Goal: Transaction & Acquisition: Purchase product/service

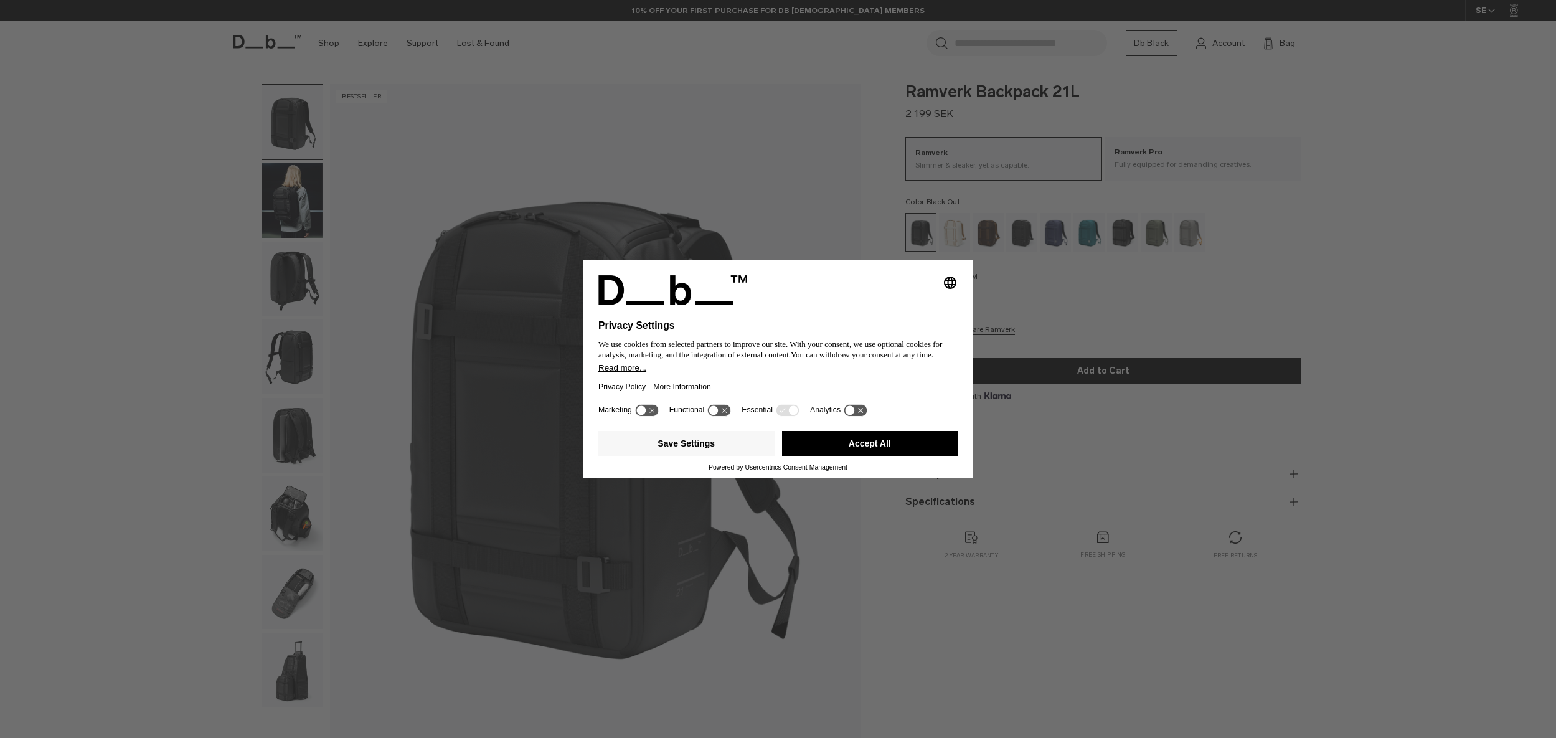
click at [866, 441] on button "Accept All" at bounding box center [870, 443] width 176 height 25
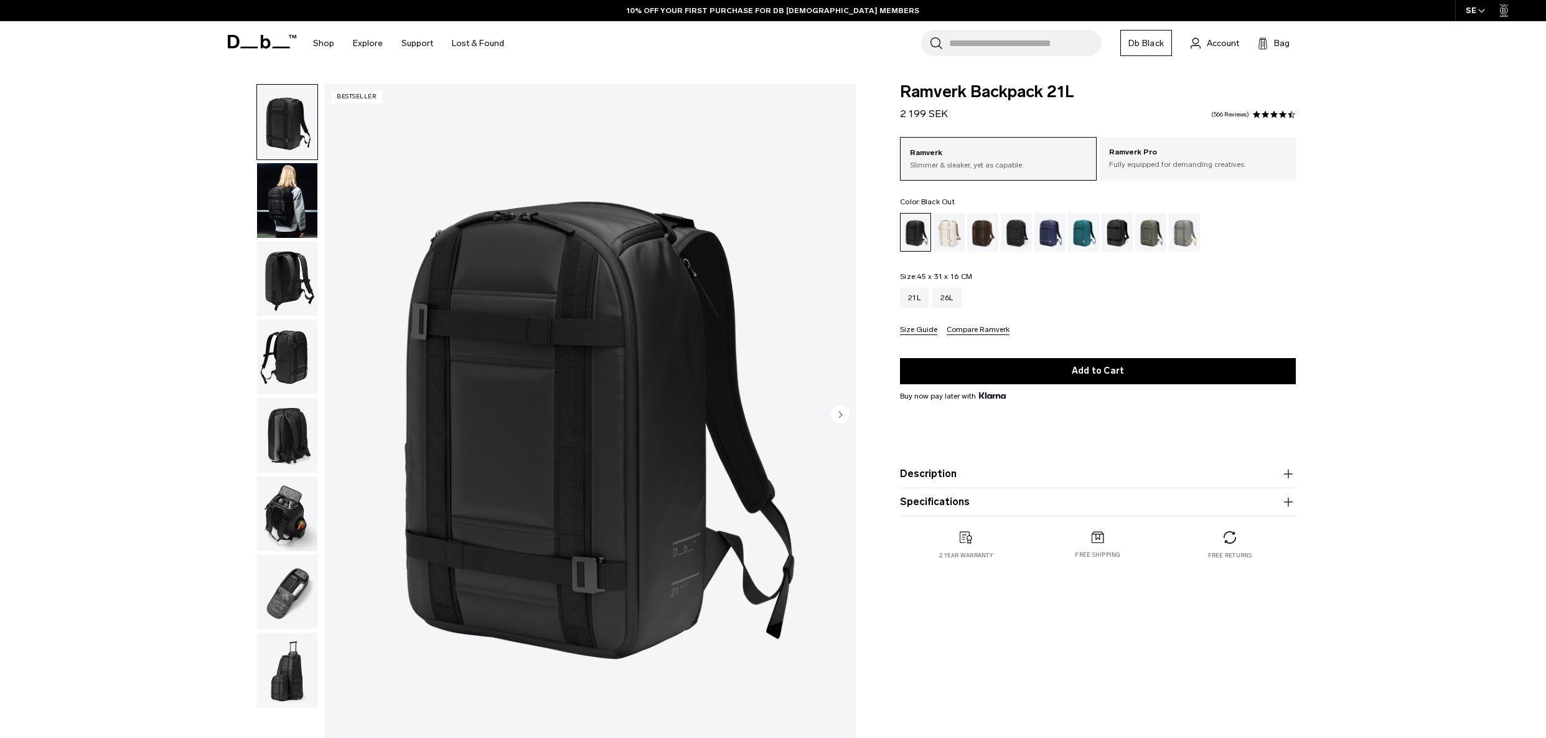
click at [871, 437] on div "Ramverk Backpack 21L 2 199 SEK 4.7 star rating 566 Reviews Ramverk Slimmer & sl…" at bounding box center [1098, 334] width 471 height 500
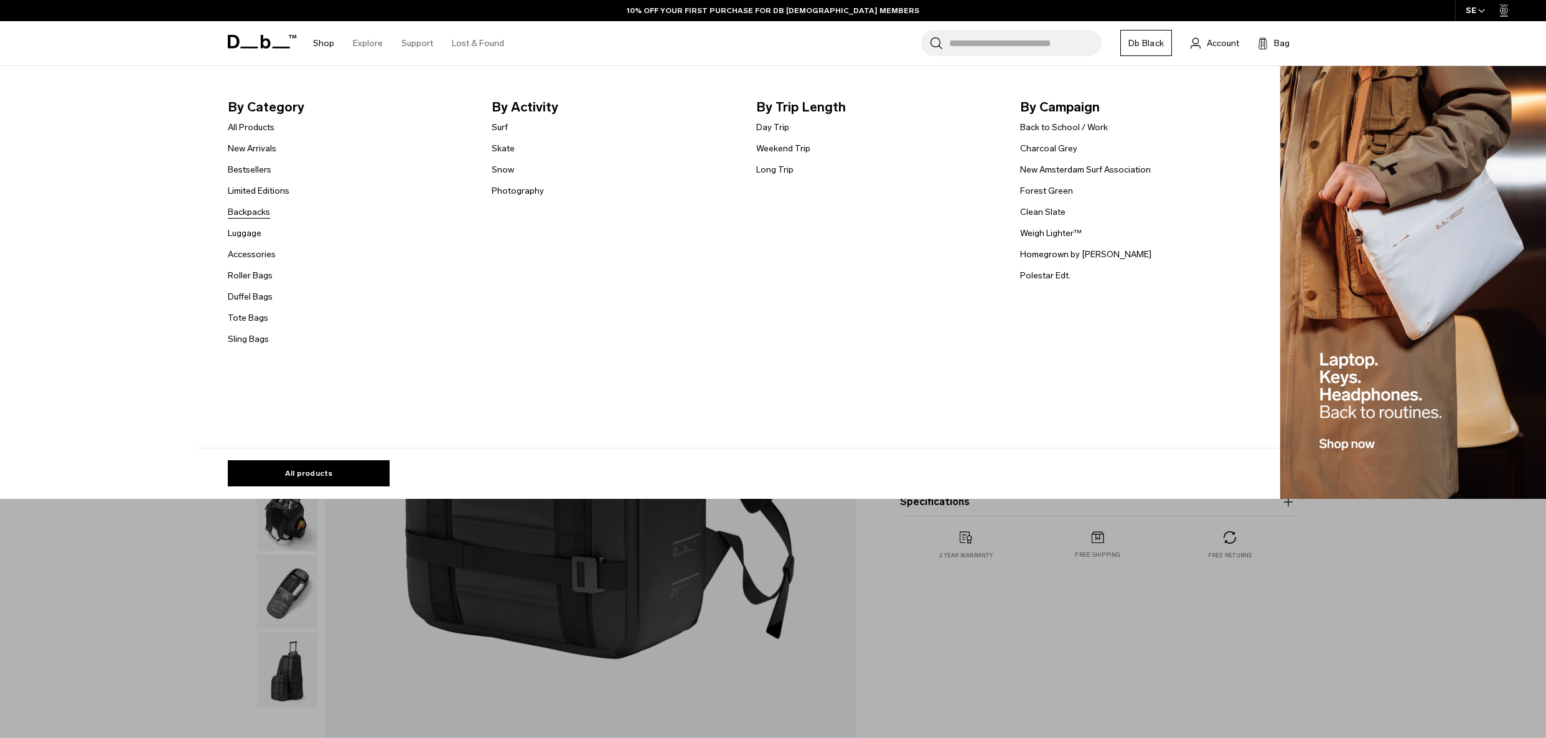
click at [258, 207] on link "Backpacks" at bounding box center [249, 211] width 42 height 13
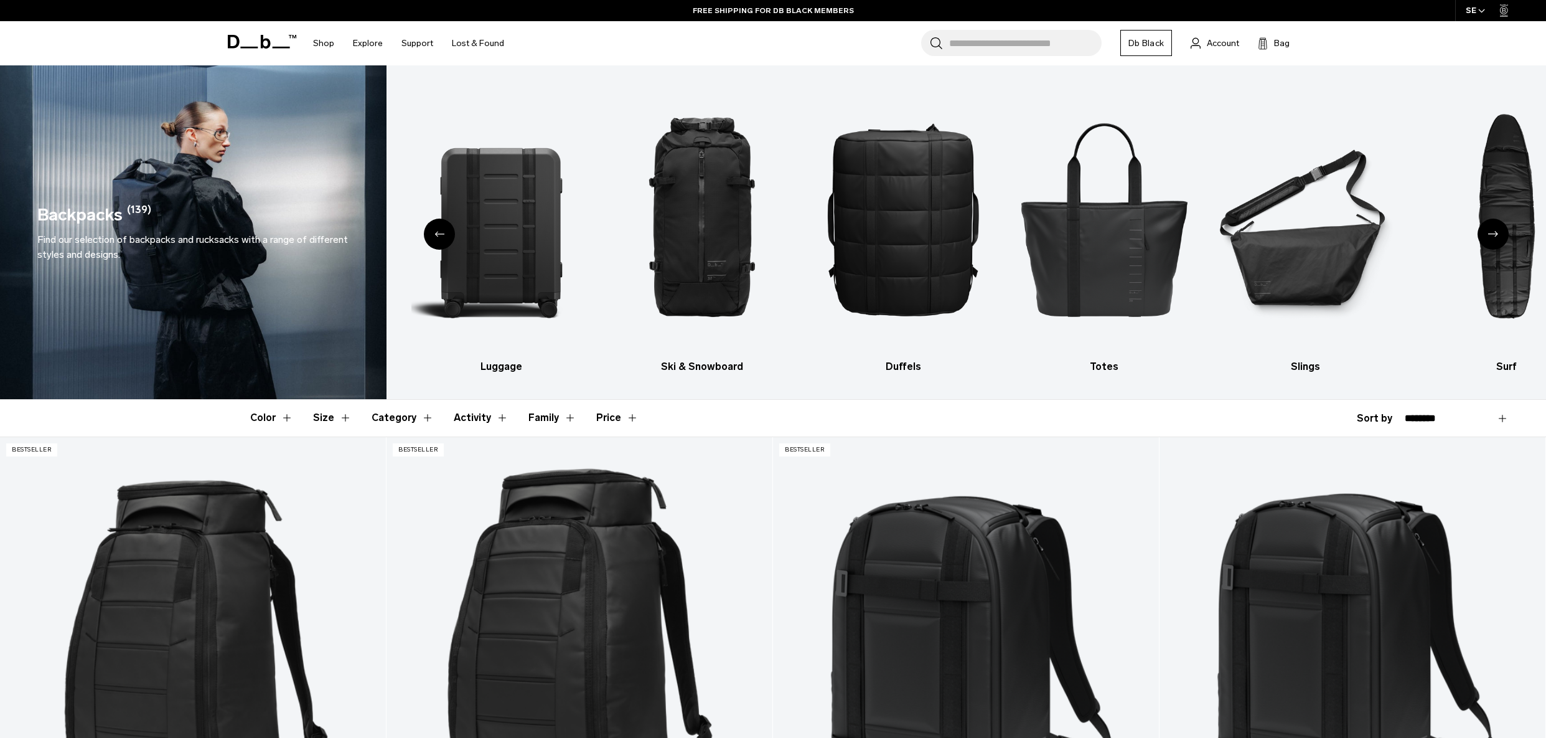
click at [609, 415] on button "Price" at bounding box center [617, 418] width 42 height 36
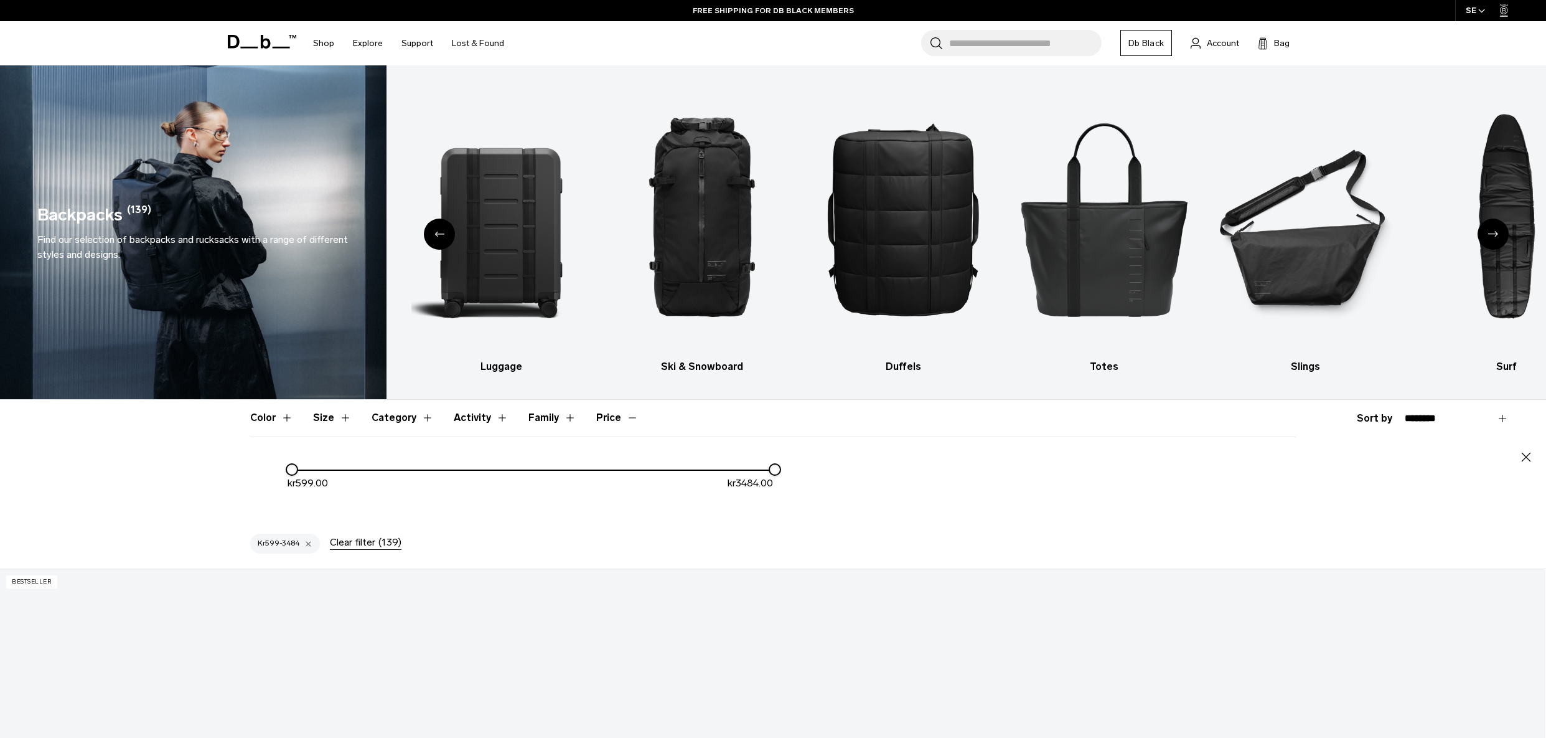
drag, startPoint x: 767, startPoint y: 470, endPoint x: 677, endPoint y: 474, distance: 90.4
click at [537, 471] on div "kr 599.00 kr 3484.00" at bounding box center [531, 481] width 486 height 39
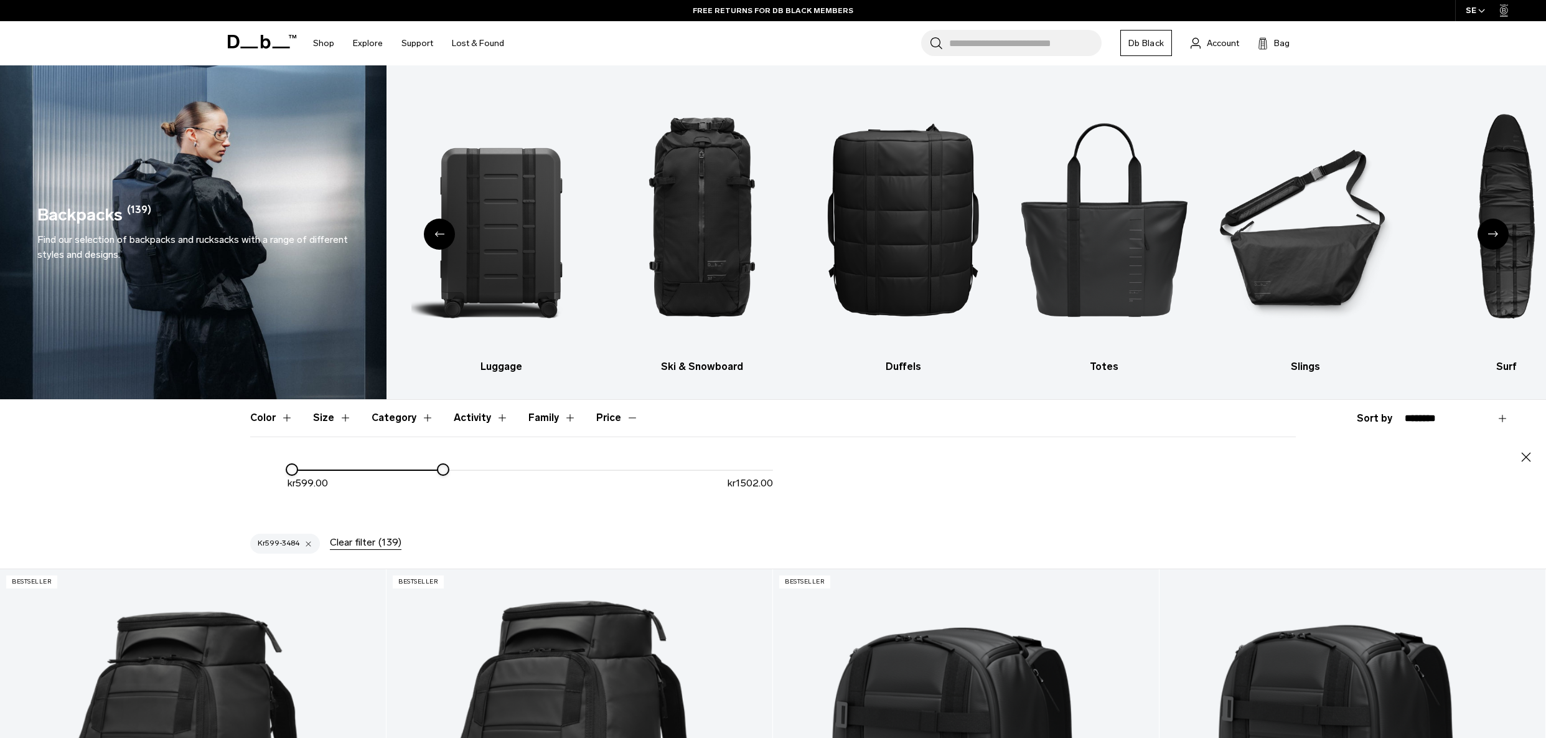
drag, startPoint x: 771, startPoint y: 468, endPoint x: 439, endPoint y: 466, distance: 331.8
click at [439, 466] on div at bounding box center [443, 469] width 10 height 10
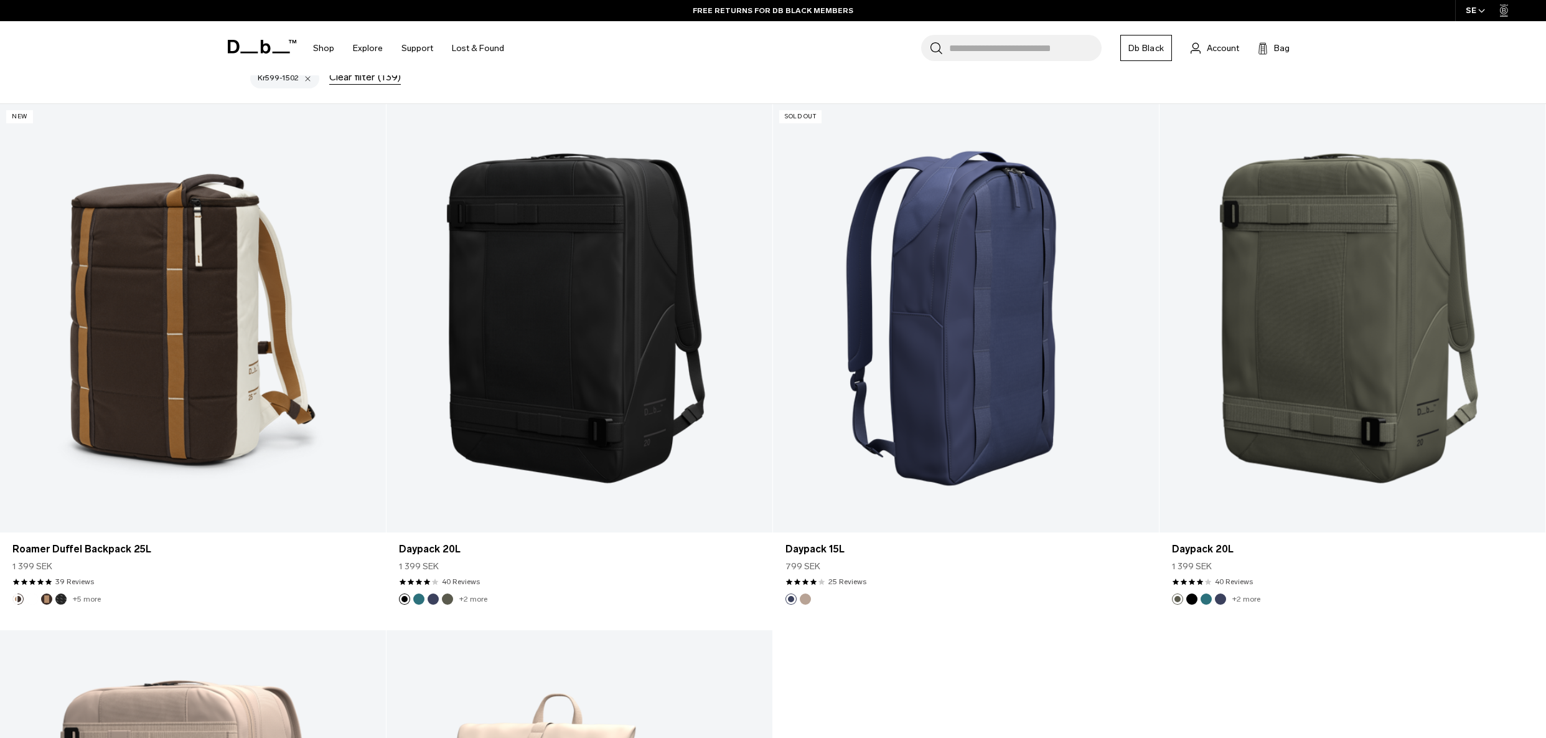
scroll to position [498, 0]
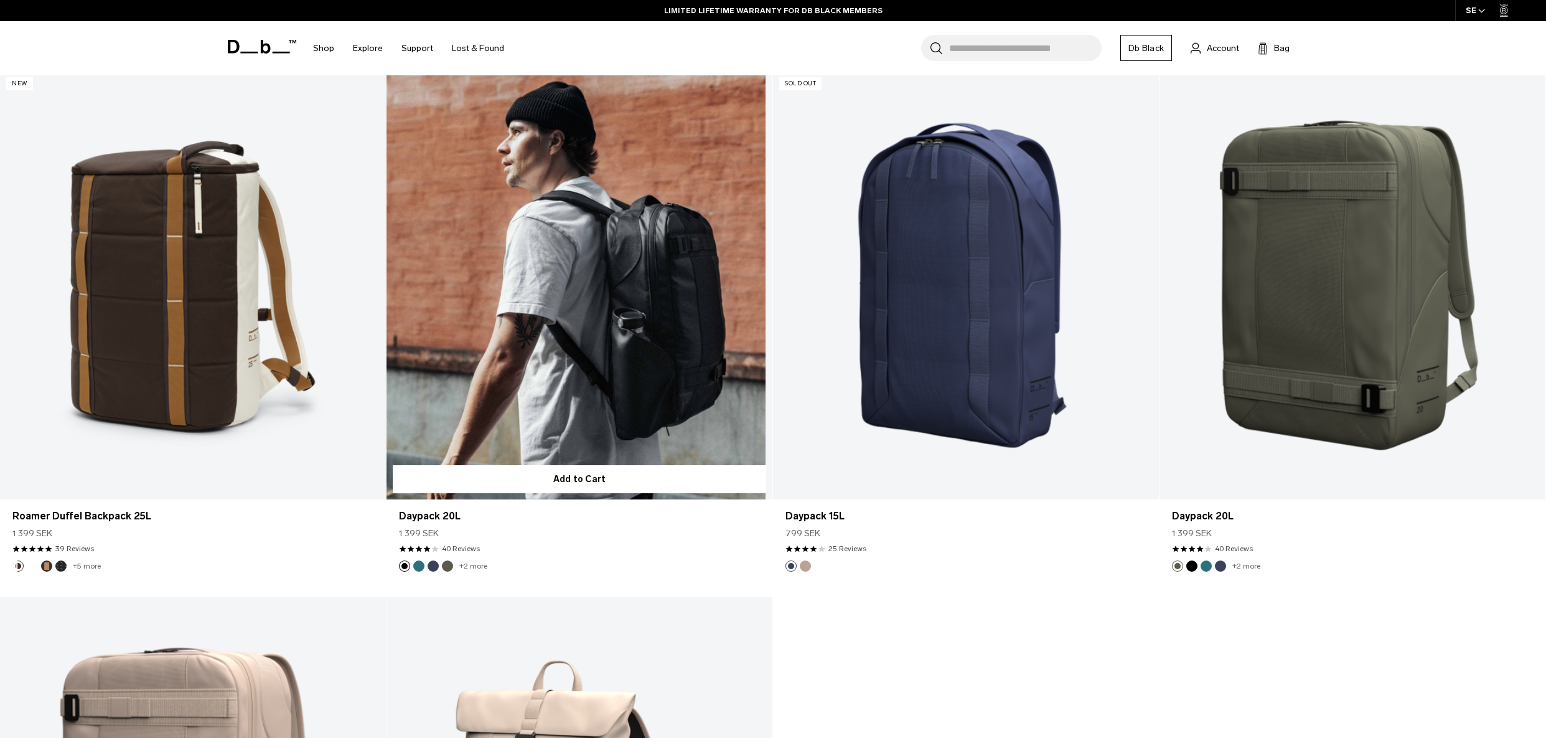
click at [627, 383] on link "Daypack 20L" at bounding box center [580, 285] width 386 height 429
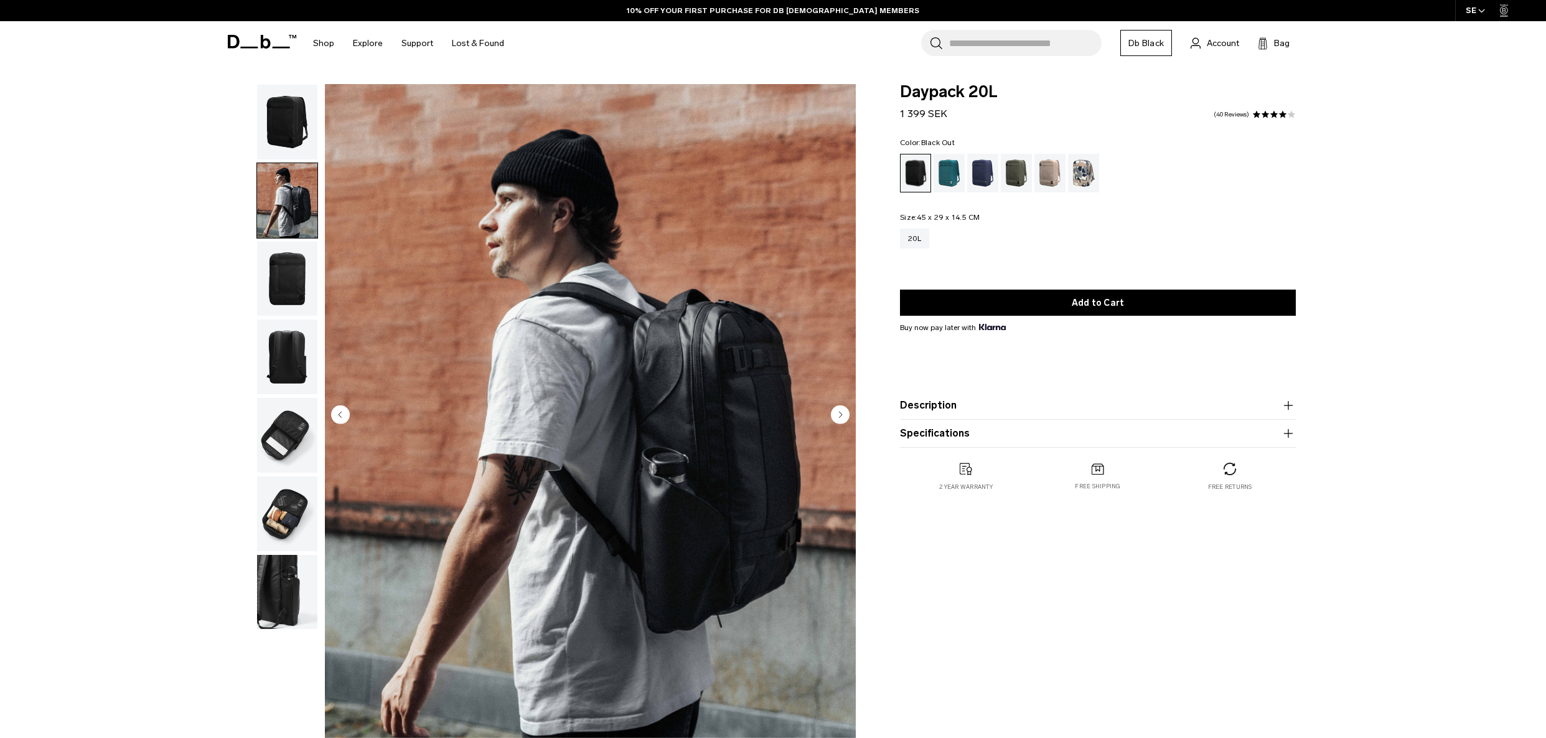
click at [296, 353] on img "button" at bounding box center [287, 356] width 60 height 75
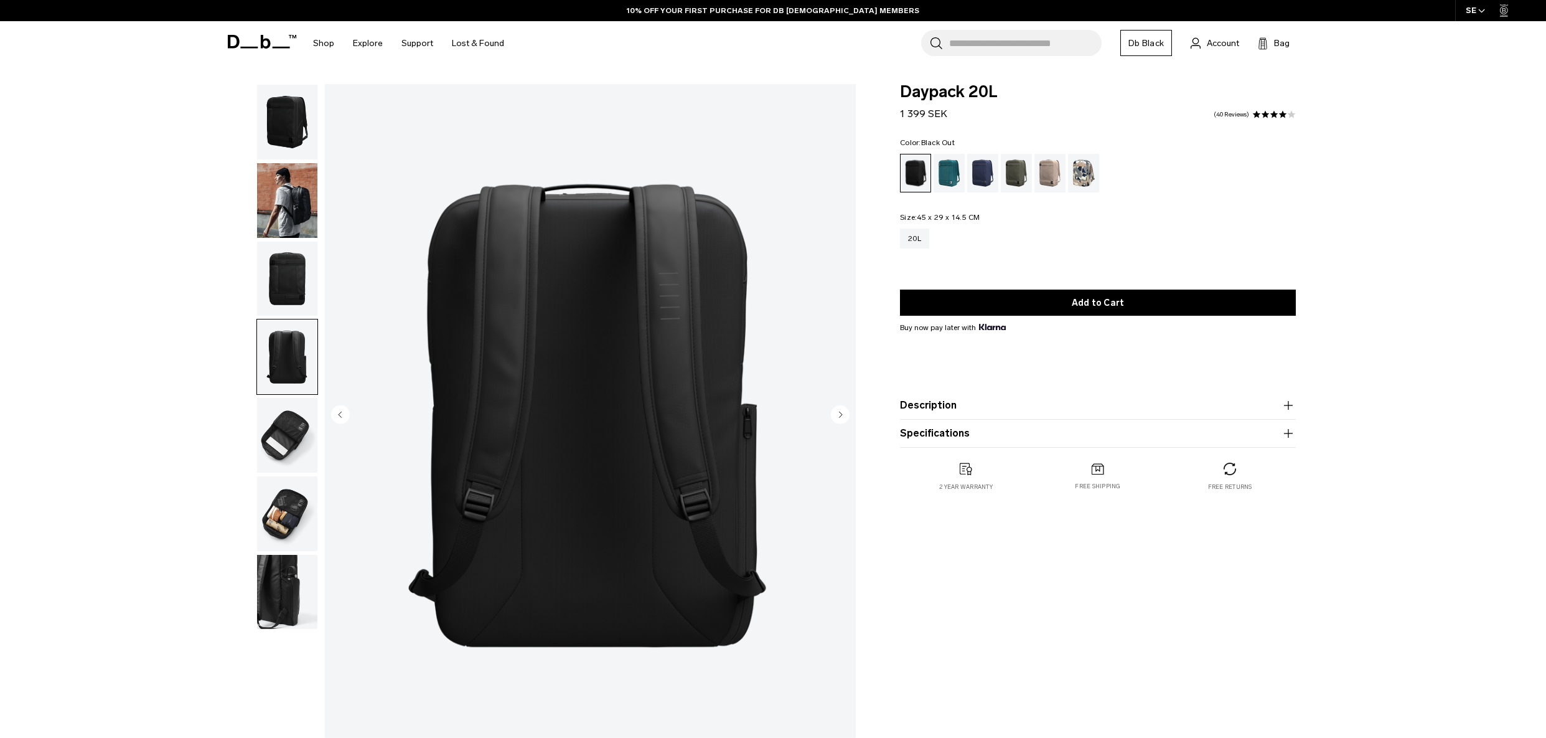
click at [288, 527] on img "button" at bounding box center [287, 513] width 60 height 75
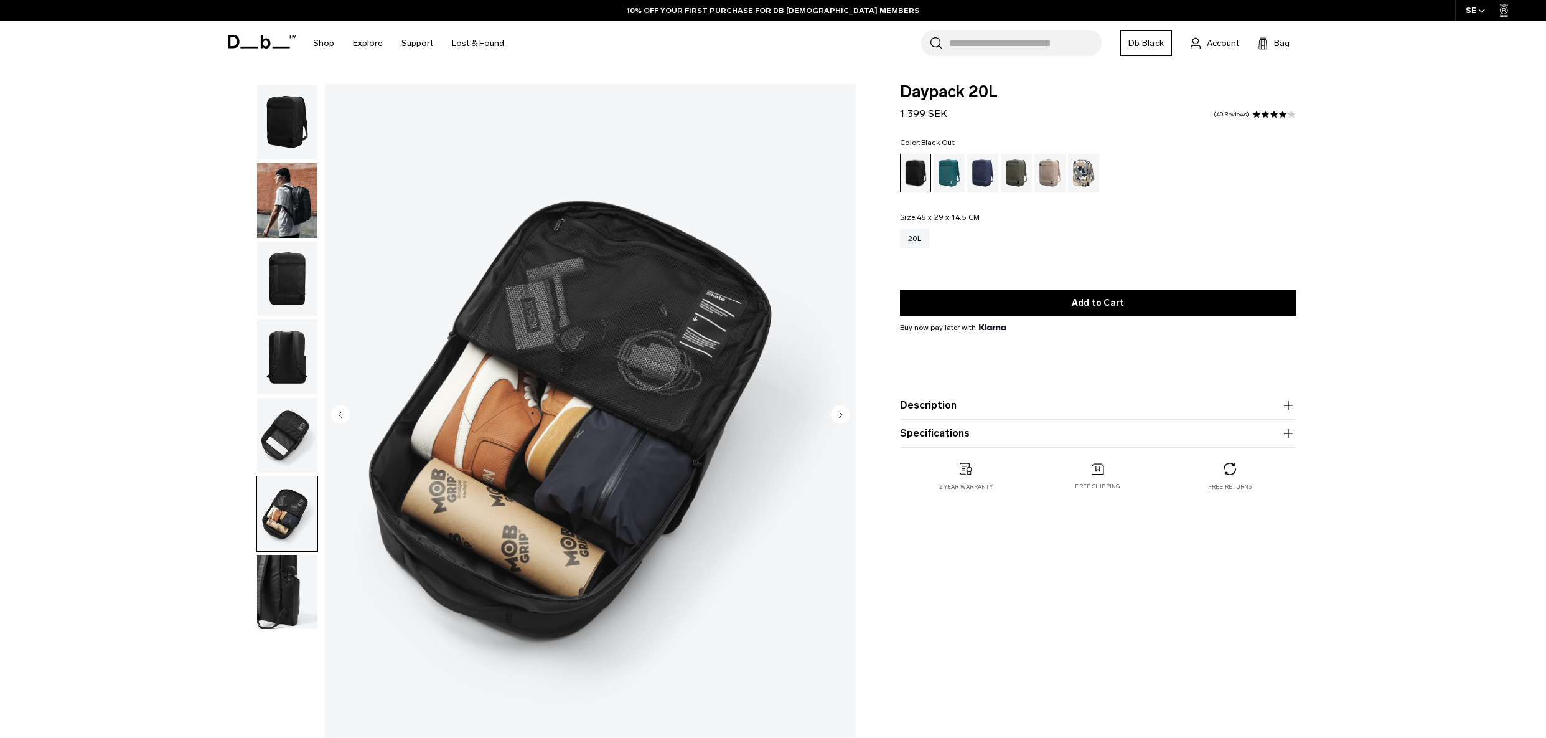
click at [278, 576] on img "button" at bounding box center [287, 592] width 60 height 75
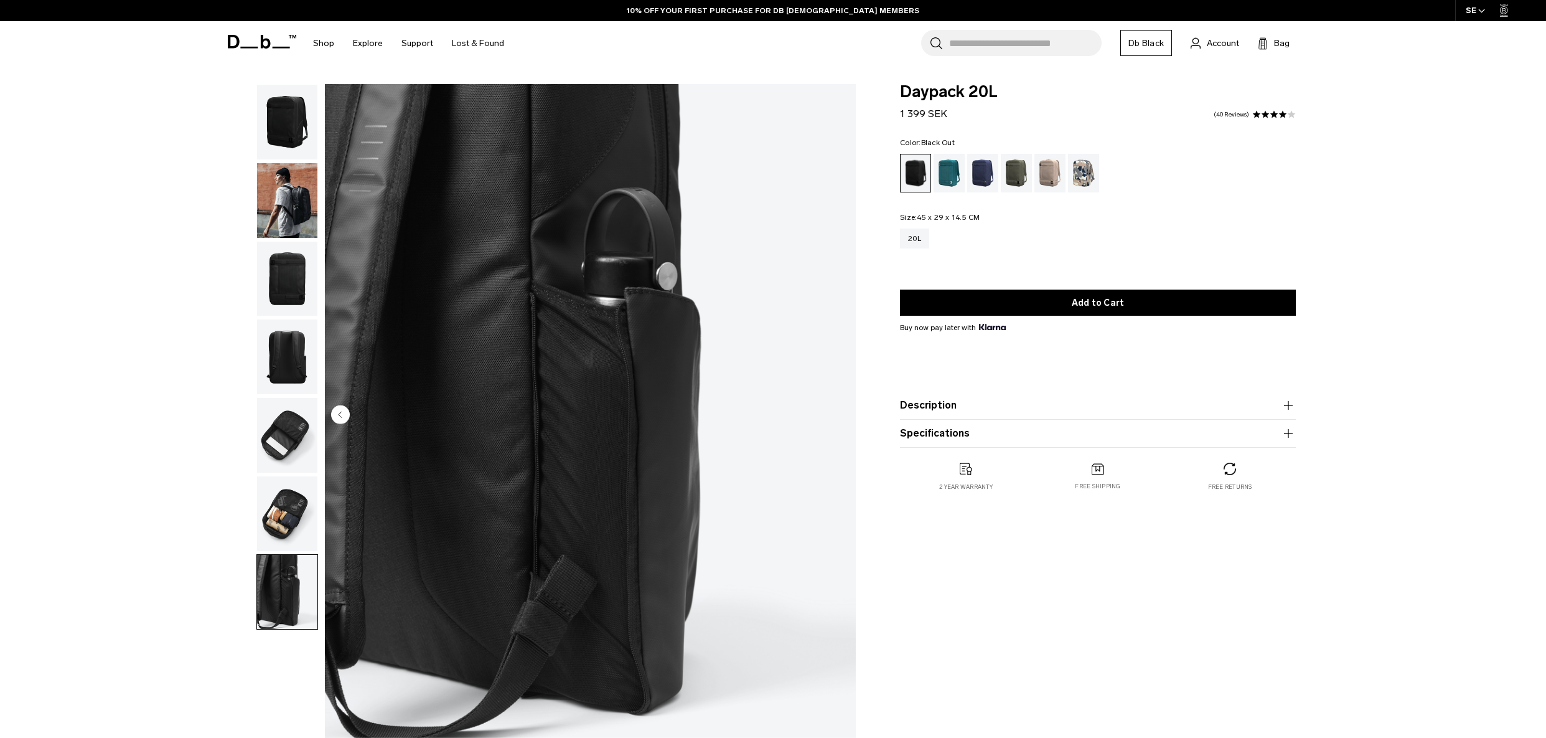
click at [278, 344] on img "button" at bounding box center [287, 356] width 60 height 75
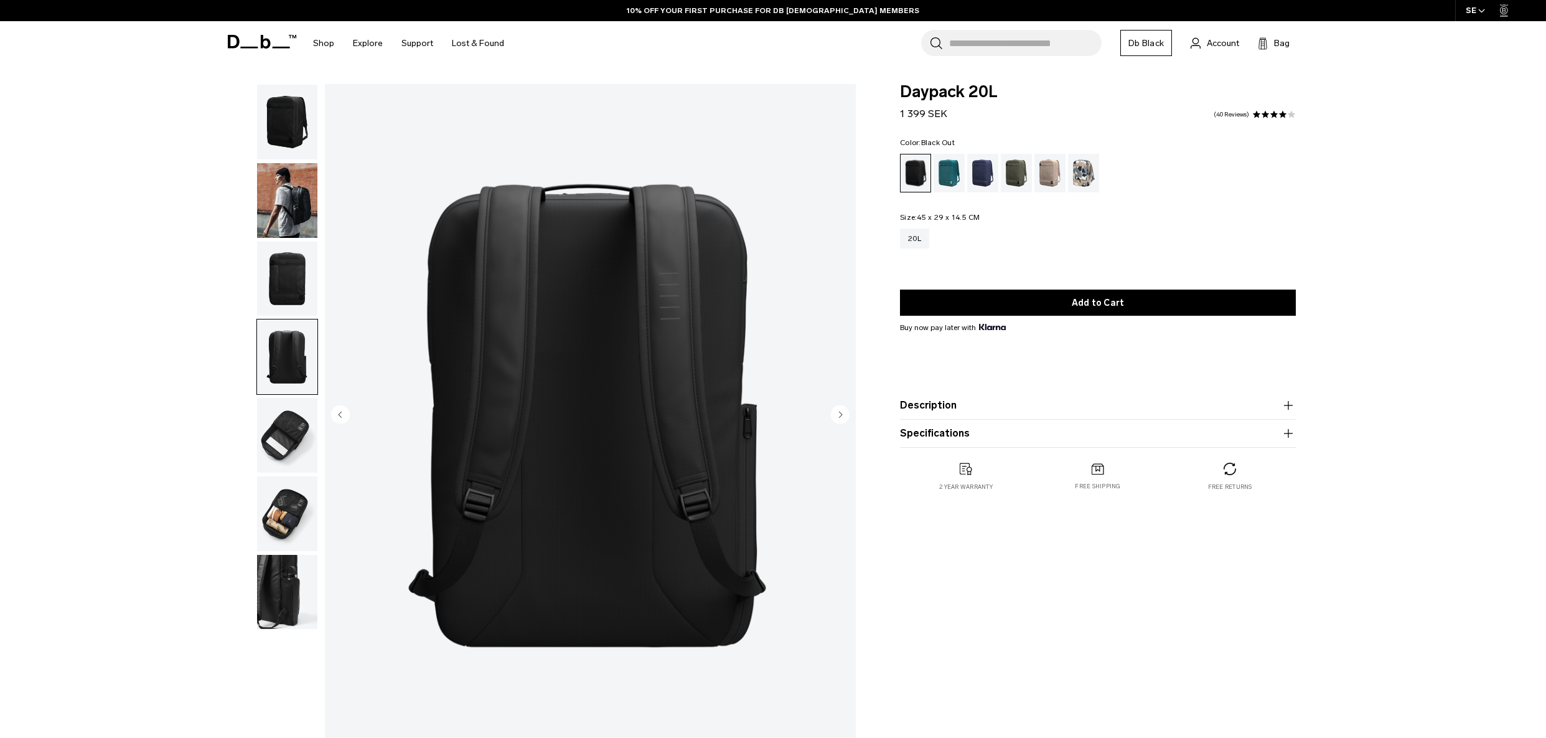
click at [283, 280] on img "button" at bounding box center [287, 279] width 60 height 75
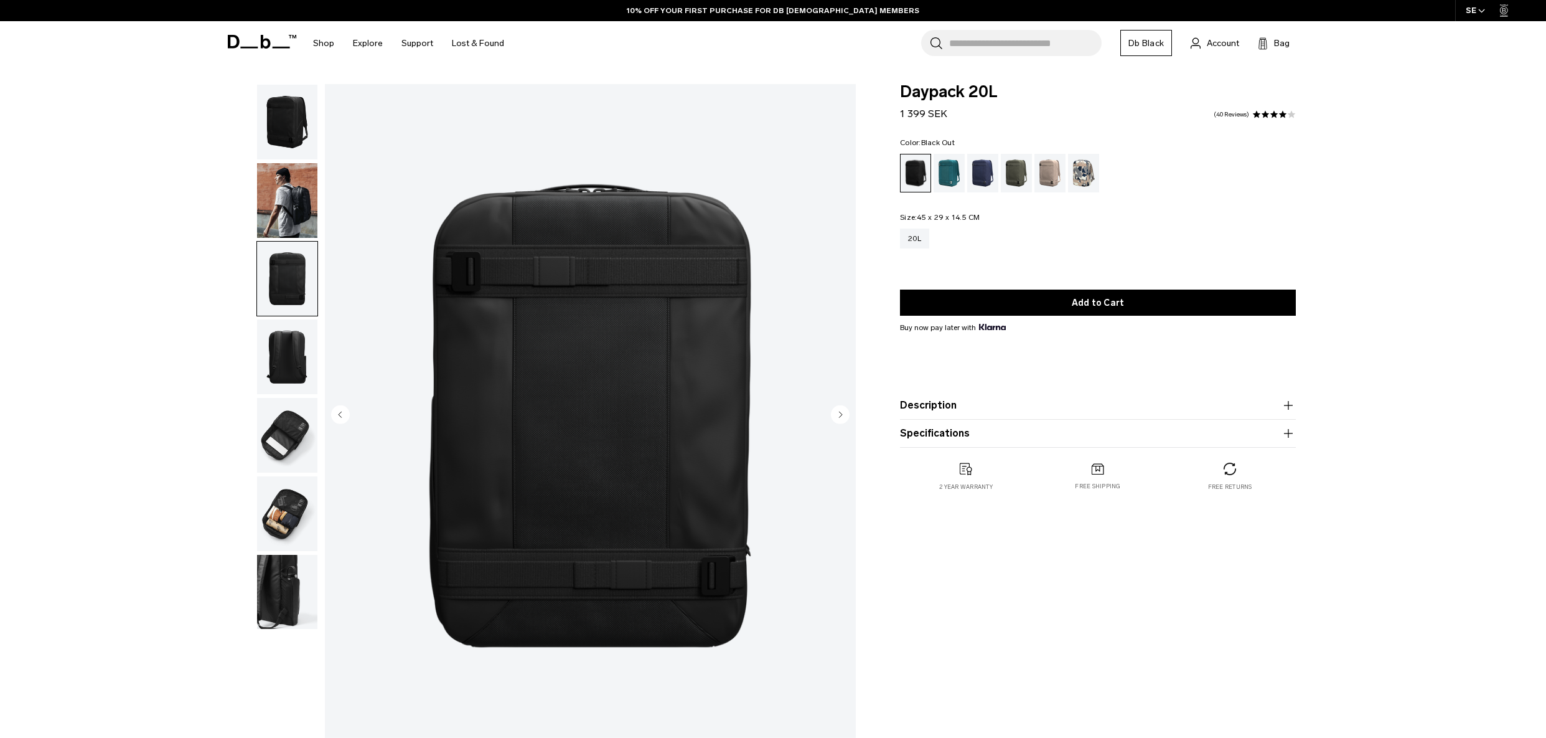
click at [298, 204] on img "button" at bounding box center [287, 200] width 60 height 75
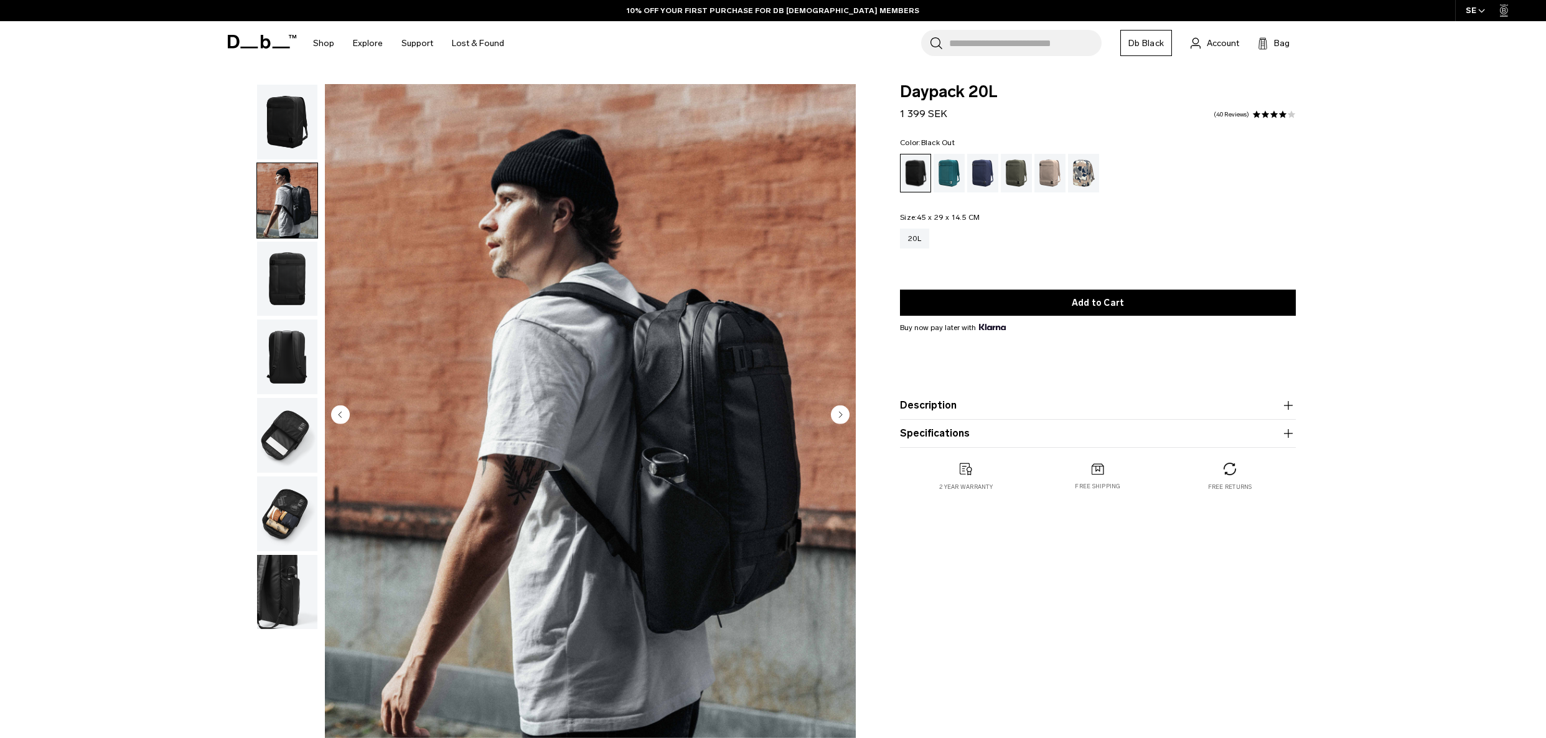
click at [292, 144] on img "button" at bounding box center [287, 122] width 60 height 75
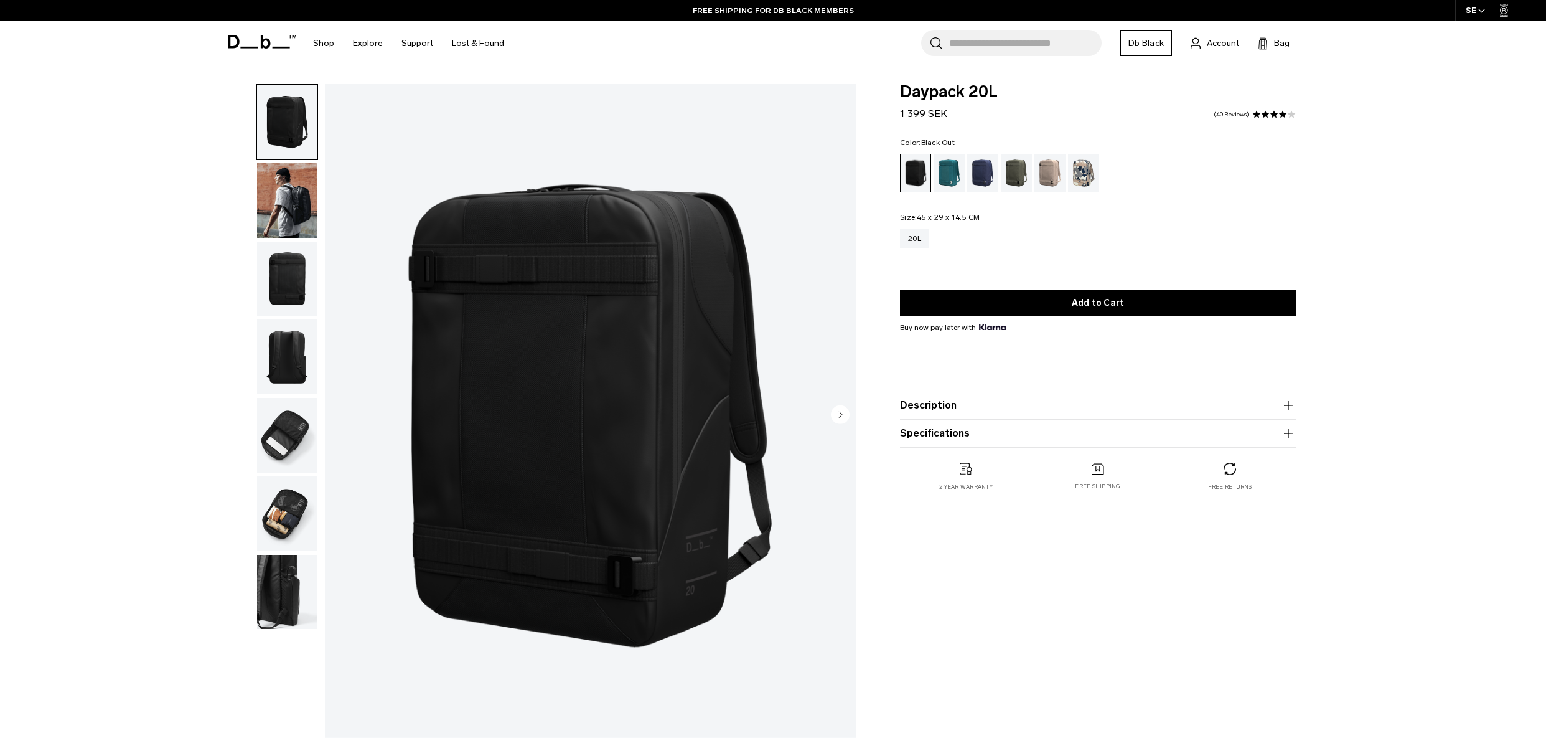
click at [265, 429] on img "button" at bounding box center [287, 435] width 60 height 75
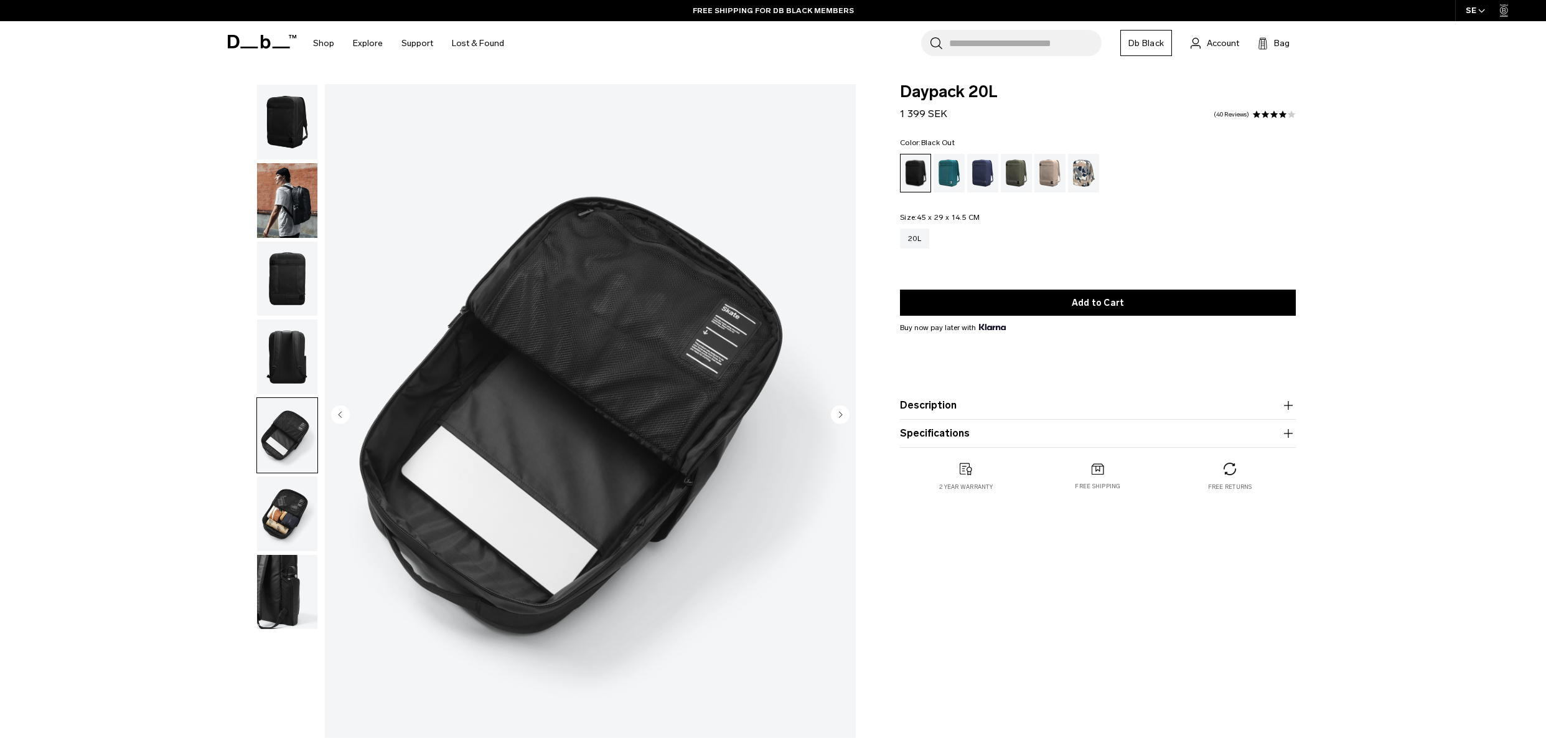
click at [286, 530] on img "button" at bounding box center [287, 513] width 60 height 75
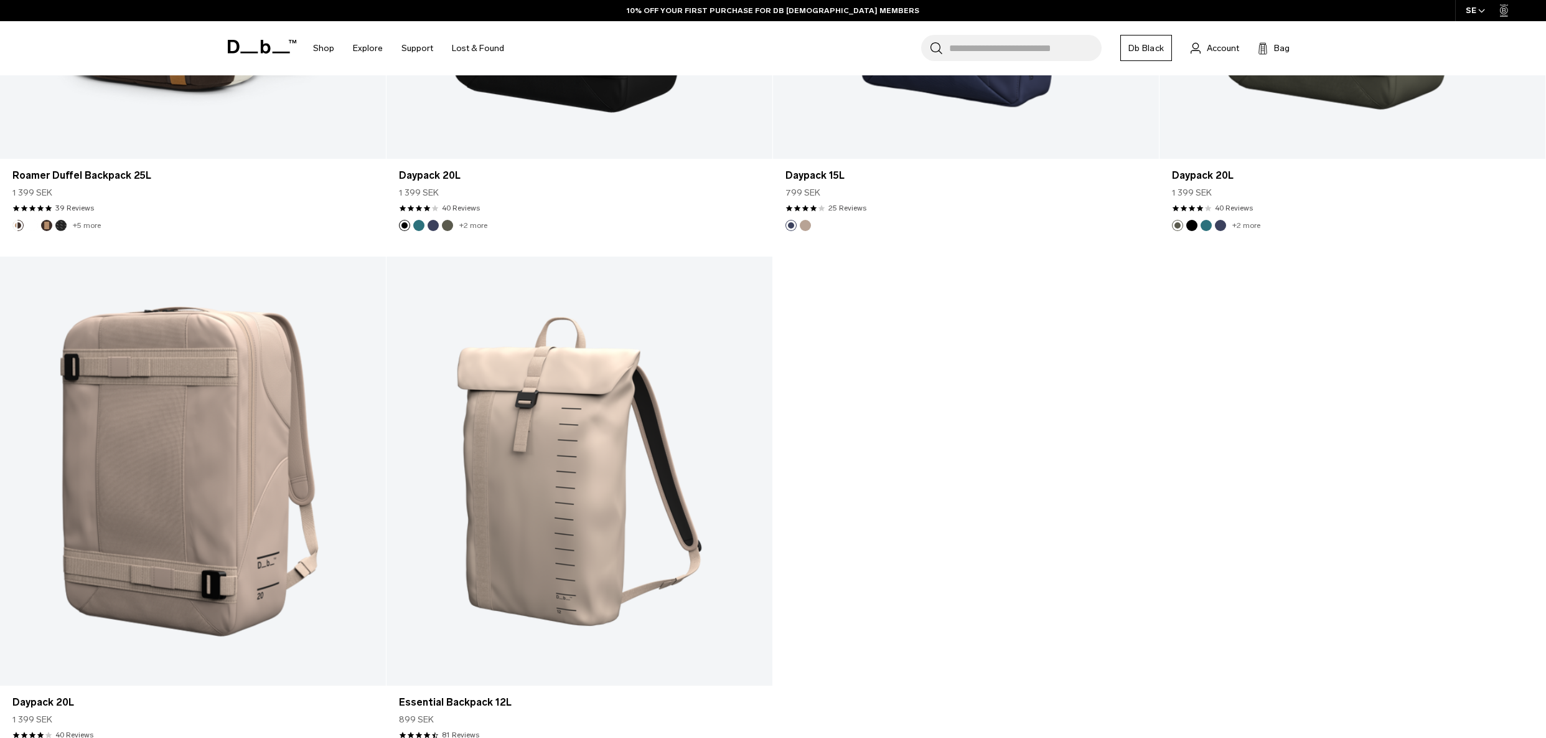
scroll to position [1057, 0]
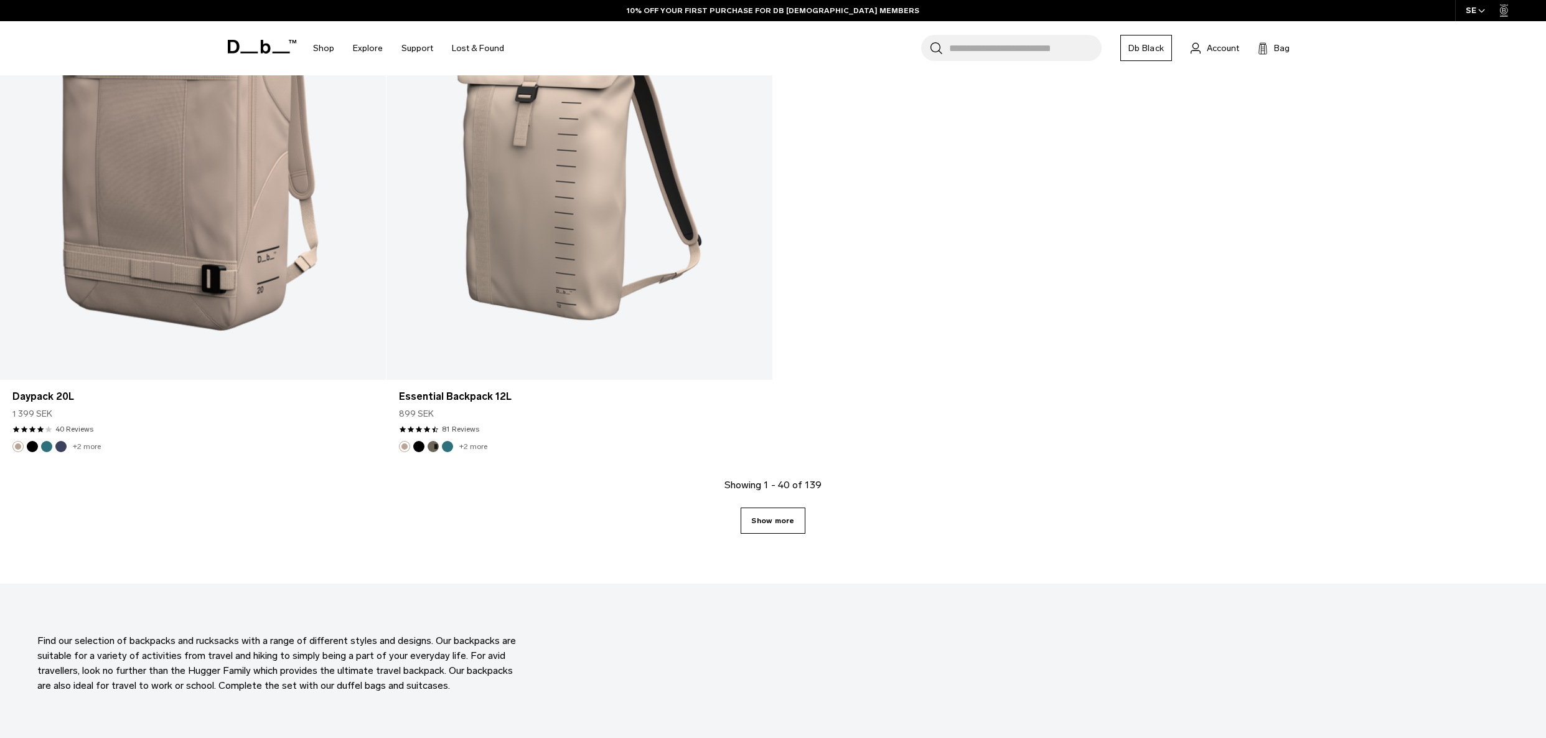
click at [774, 523] on link "Show more" at bounding box center [773, 520] width 64 height 26
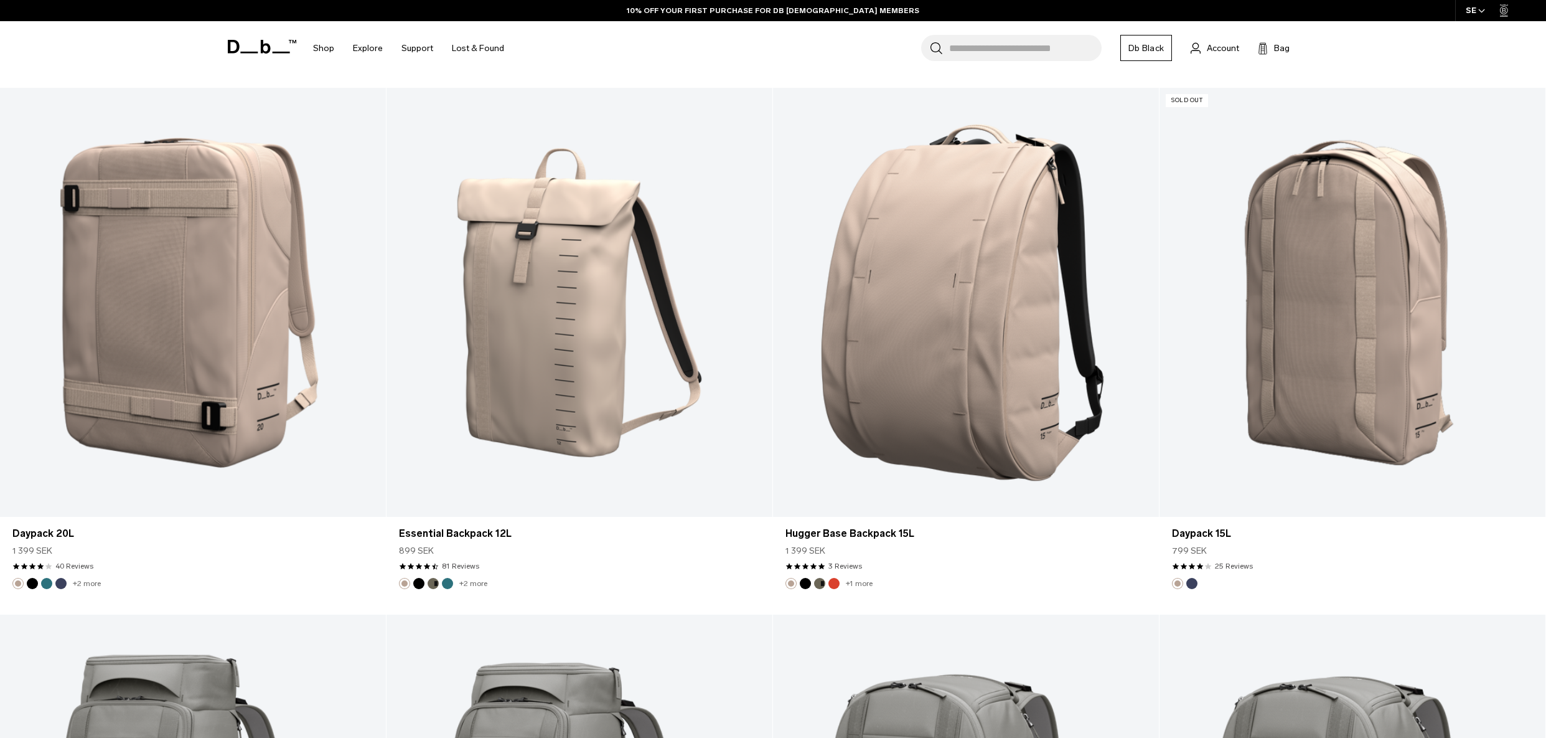
scroll to position [621, 0]
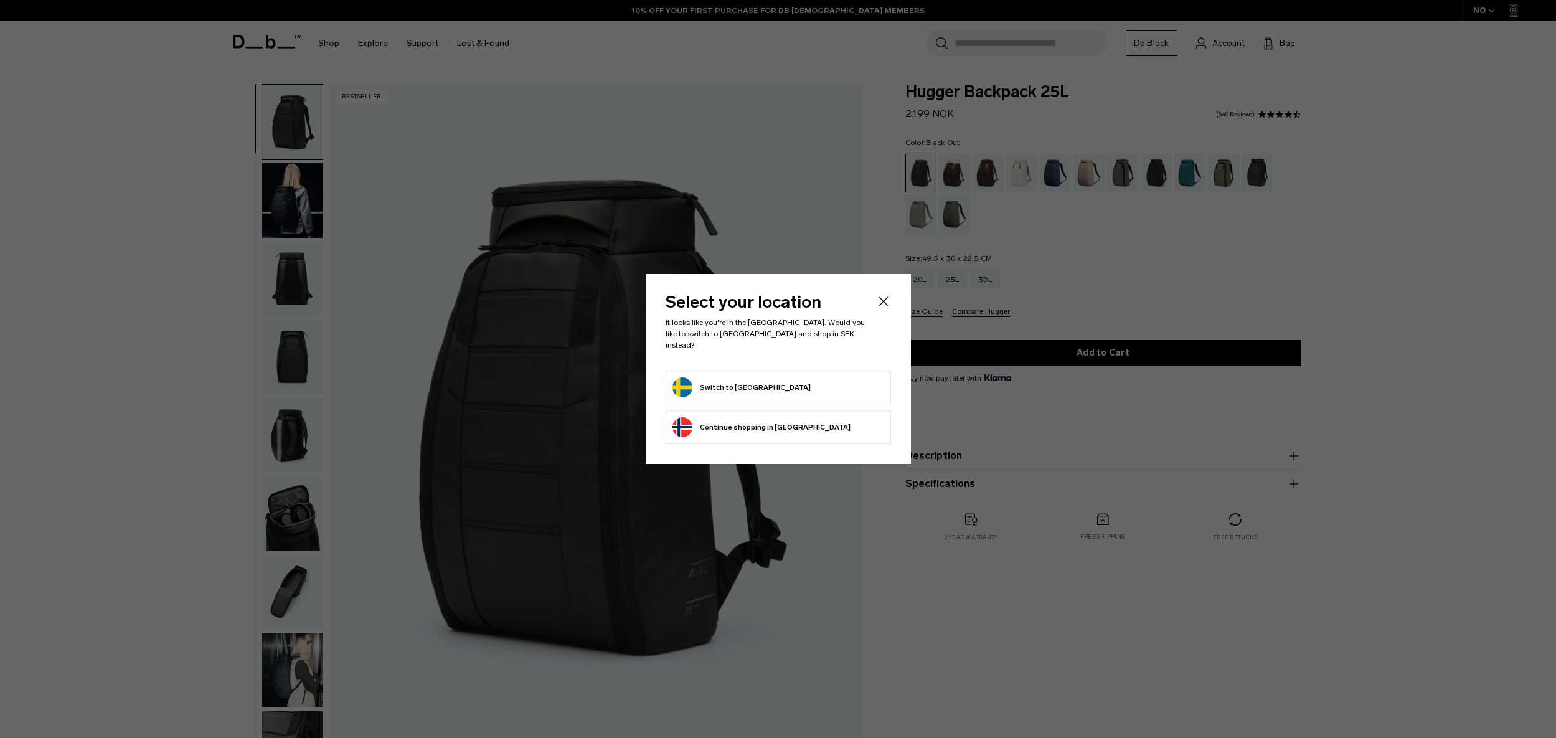
click at [756, 377] on button "Switch to [GEOGRAPHIC_DATA]" at bounding box center [741, 387] width 138 height 20
click at [717, 385] on button "Switch to Sweden" at bounding box center [741, 387] width 138 height 20
click at [702, 385] on button "Switch to Sweden" at bounding box center [741, 387] width 138 height 20
click at [718, 380] on button "Switch to Sweden" at bounding box center [741, 387] width 138 height 20
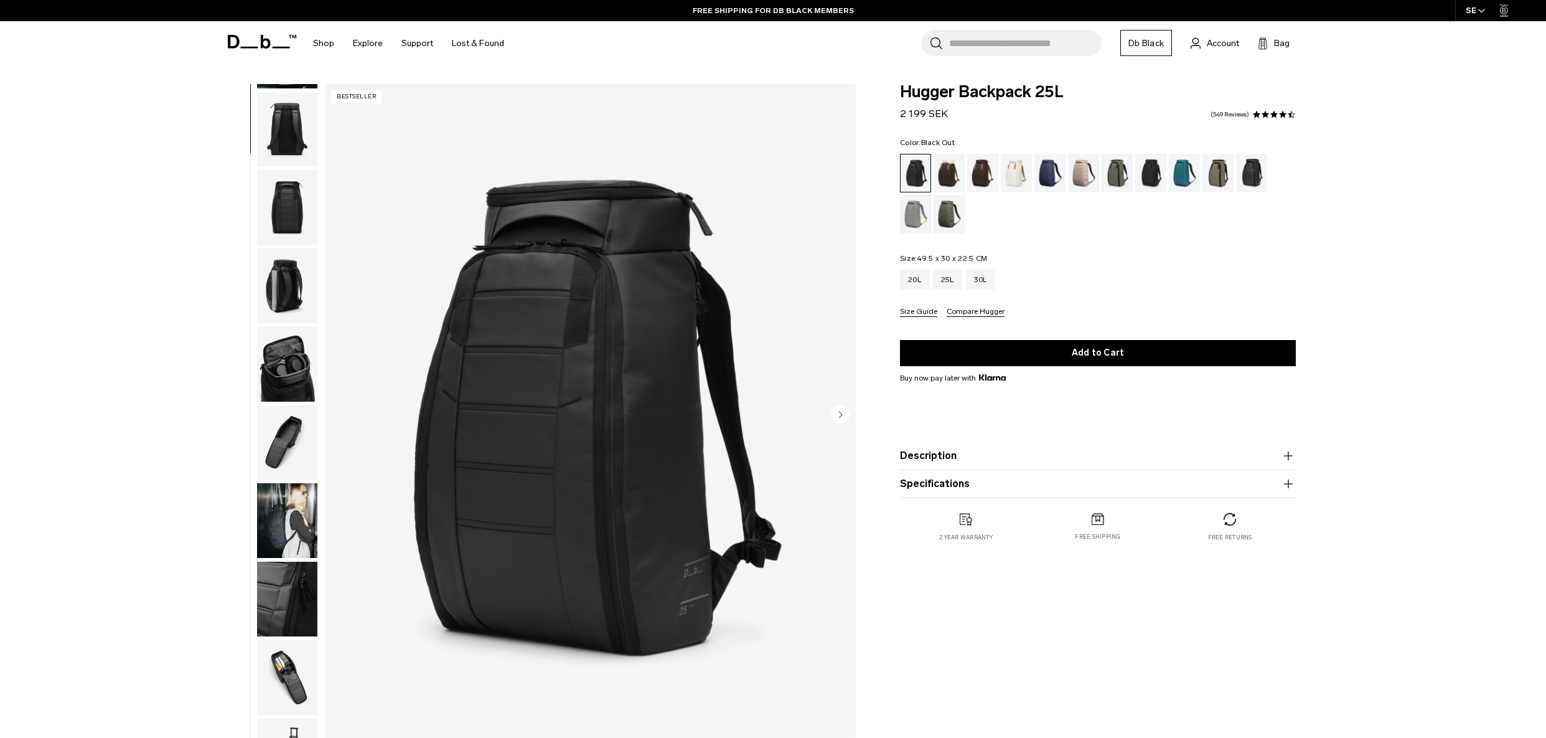
scroll to position [196, 0]
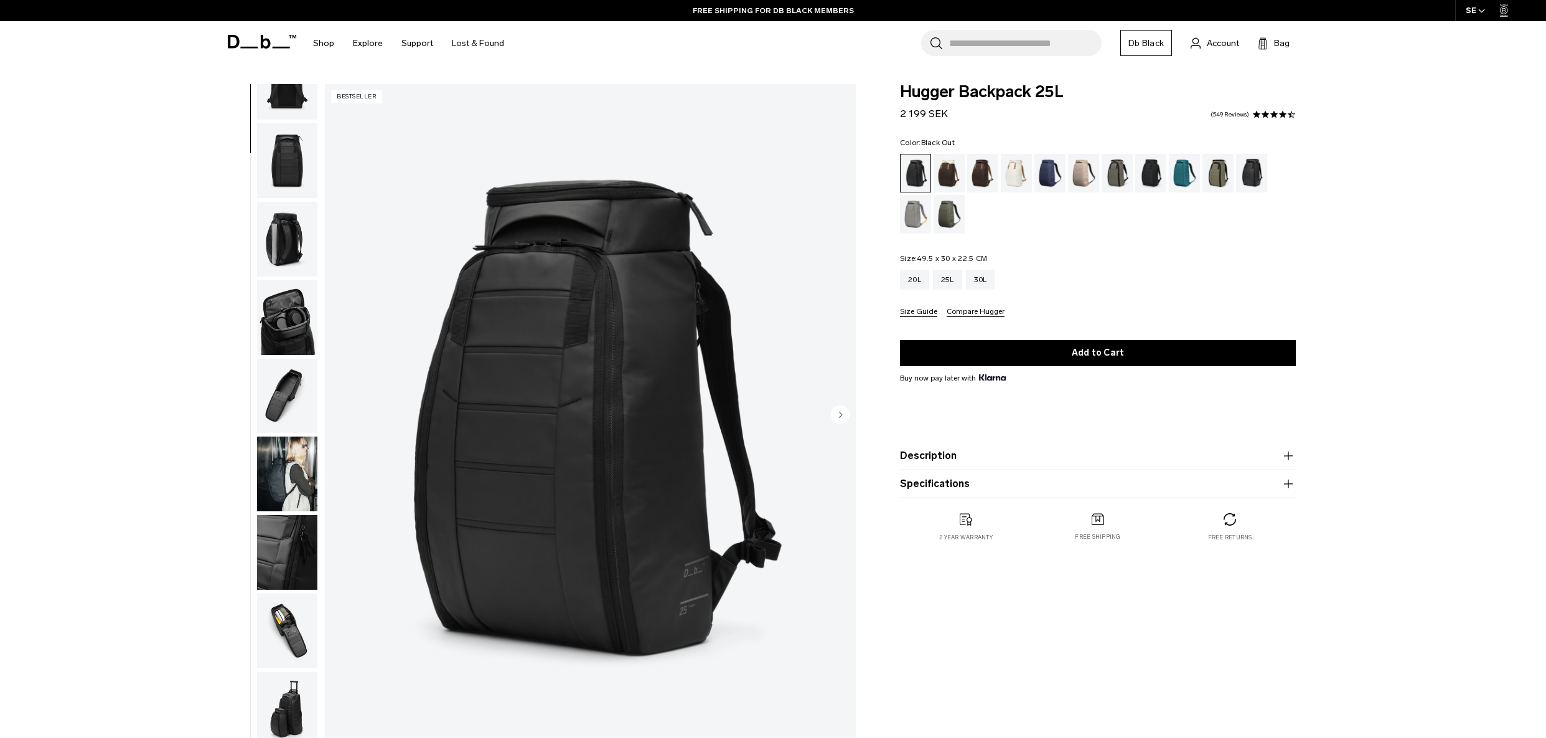
click at [975, 456] on button "Description" at bounding box center [1098, 455] width 396 height 15
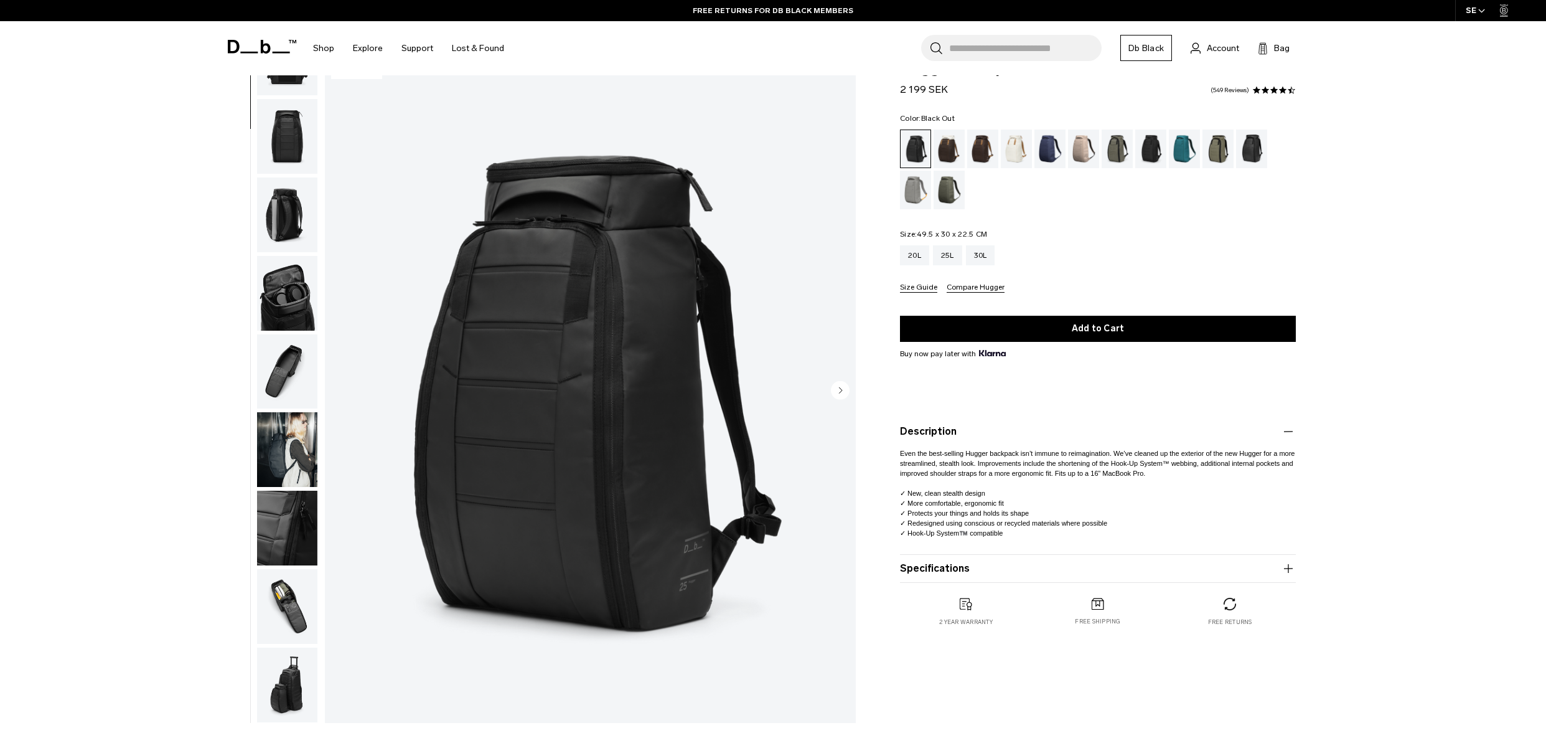
scroll to position [0, 0]
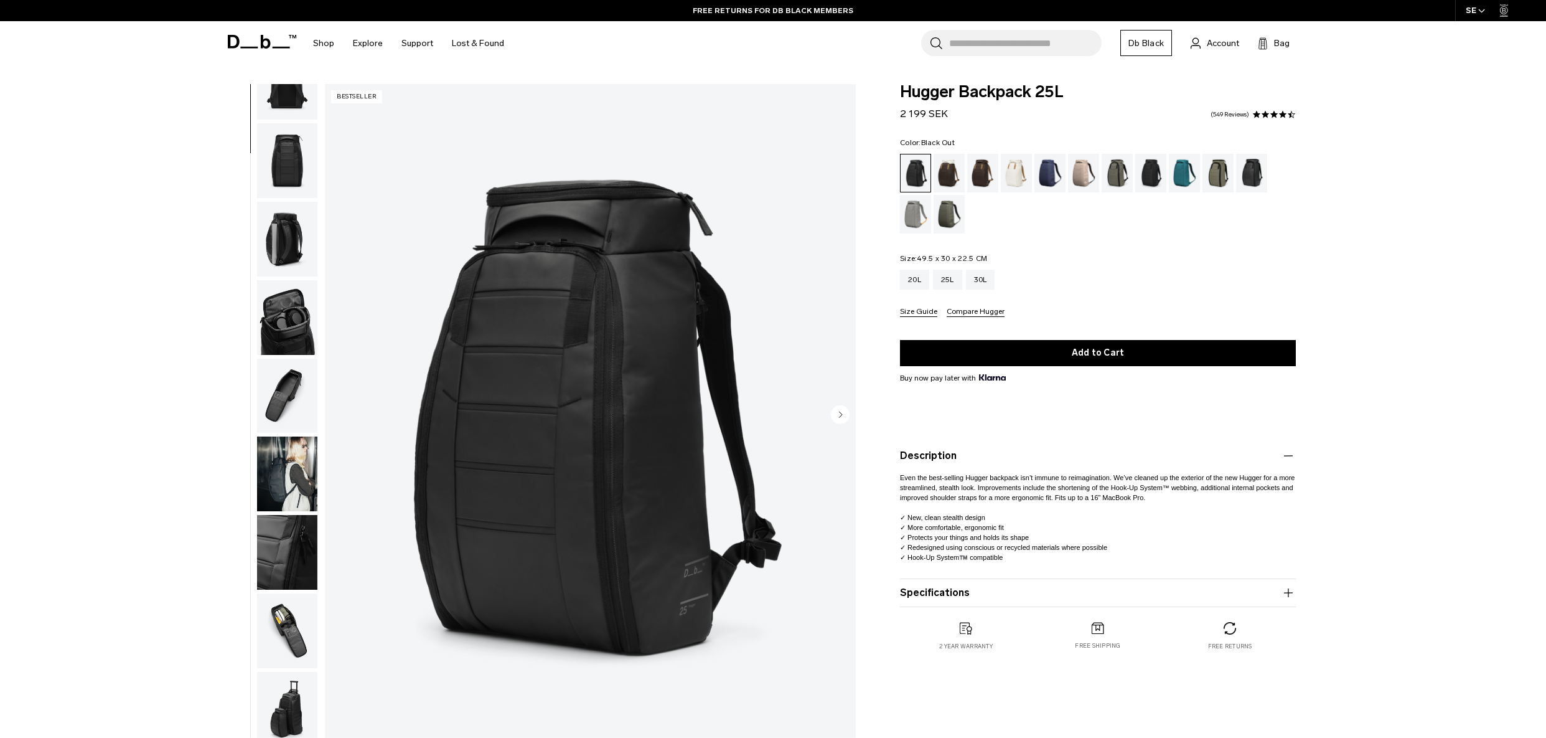
click at [977, 596] on button "Specifications" at bounding box center [1098, 592] width 396 height 15
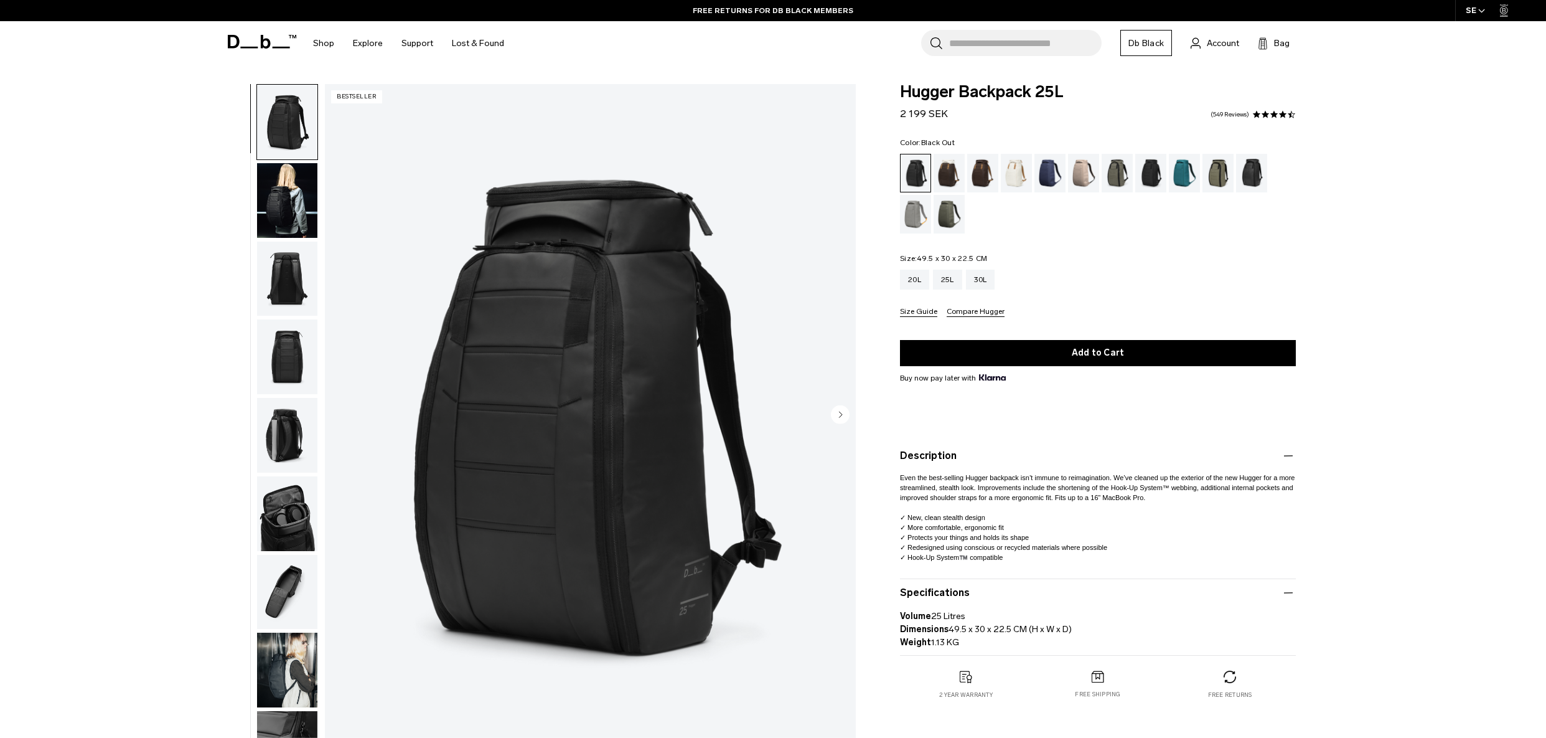
click at [284, 216] on img "button" at bounding box center [287, 200] width 60 height 75
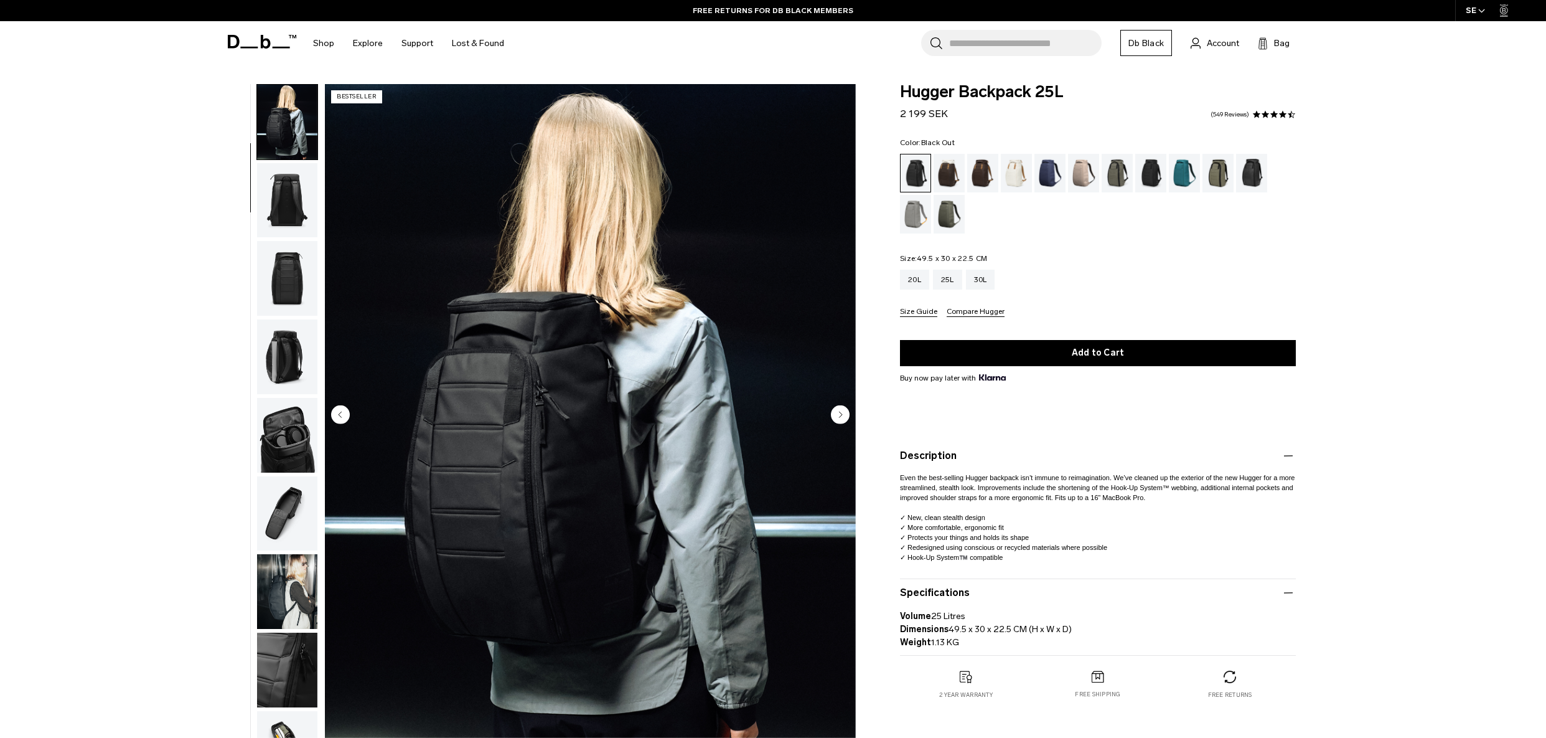
click at [271, 273] on img "button" at bounding box center [287, 278] width 60 height 75
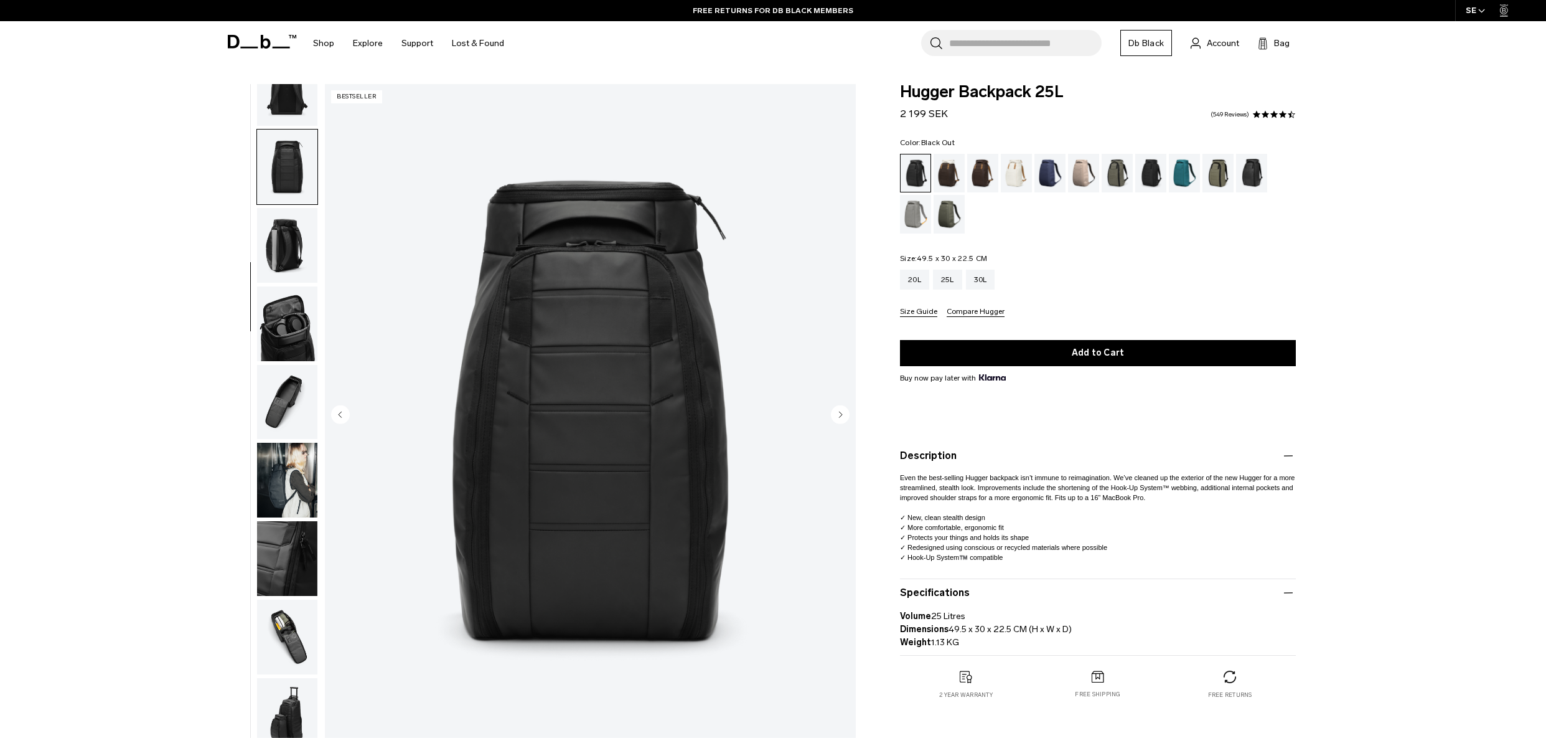
scroll to position [196, 0]
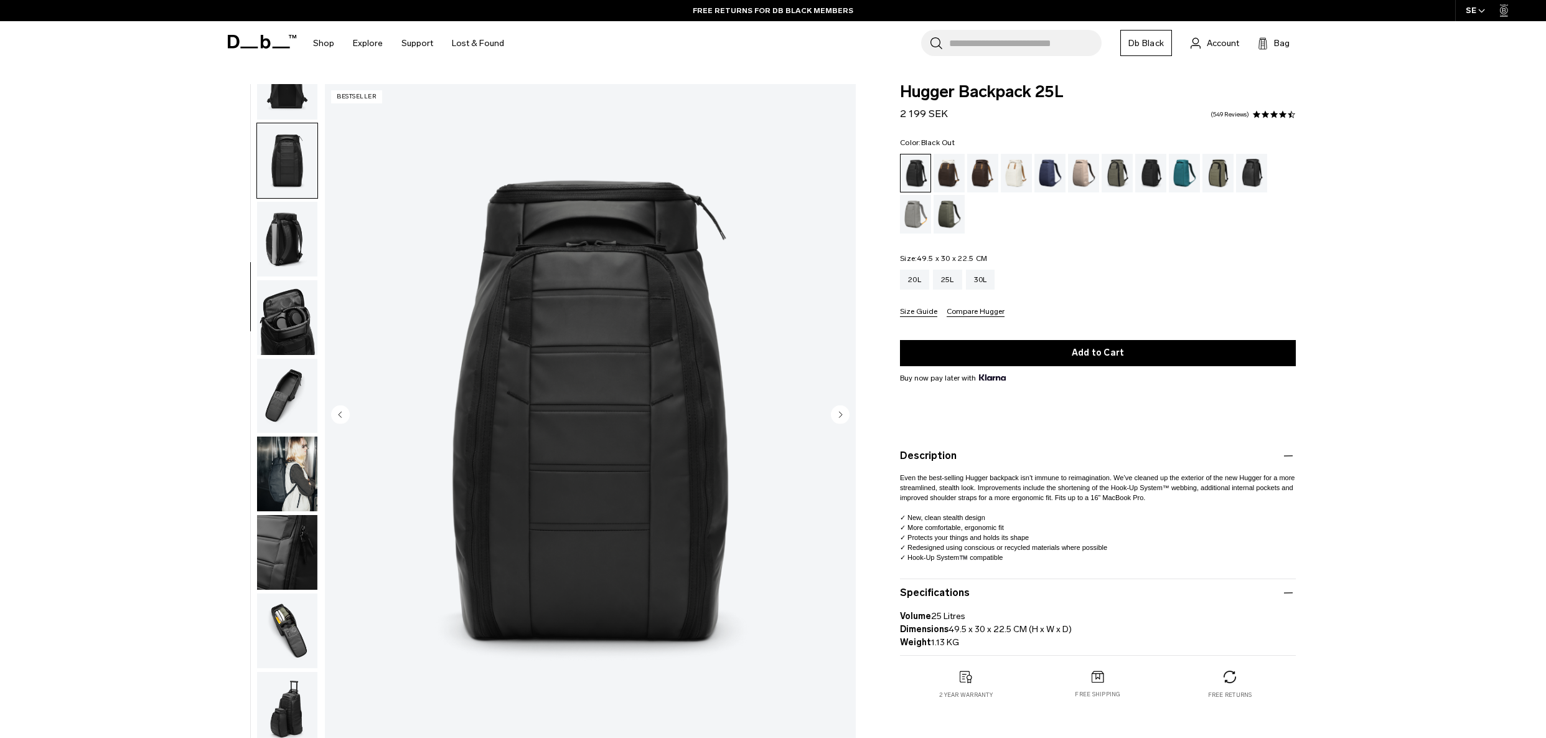
click at [288, 296] on img "button" at bounding box center [287, 317] width 60 height 75
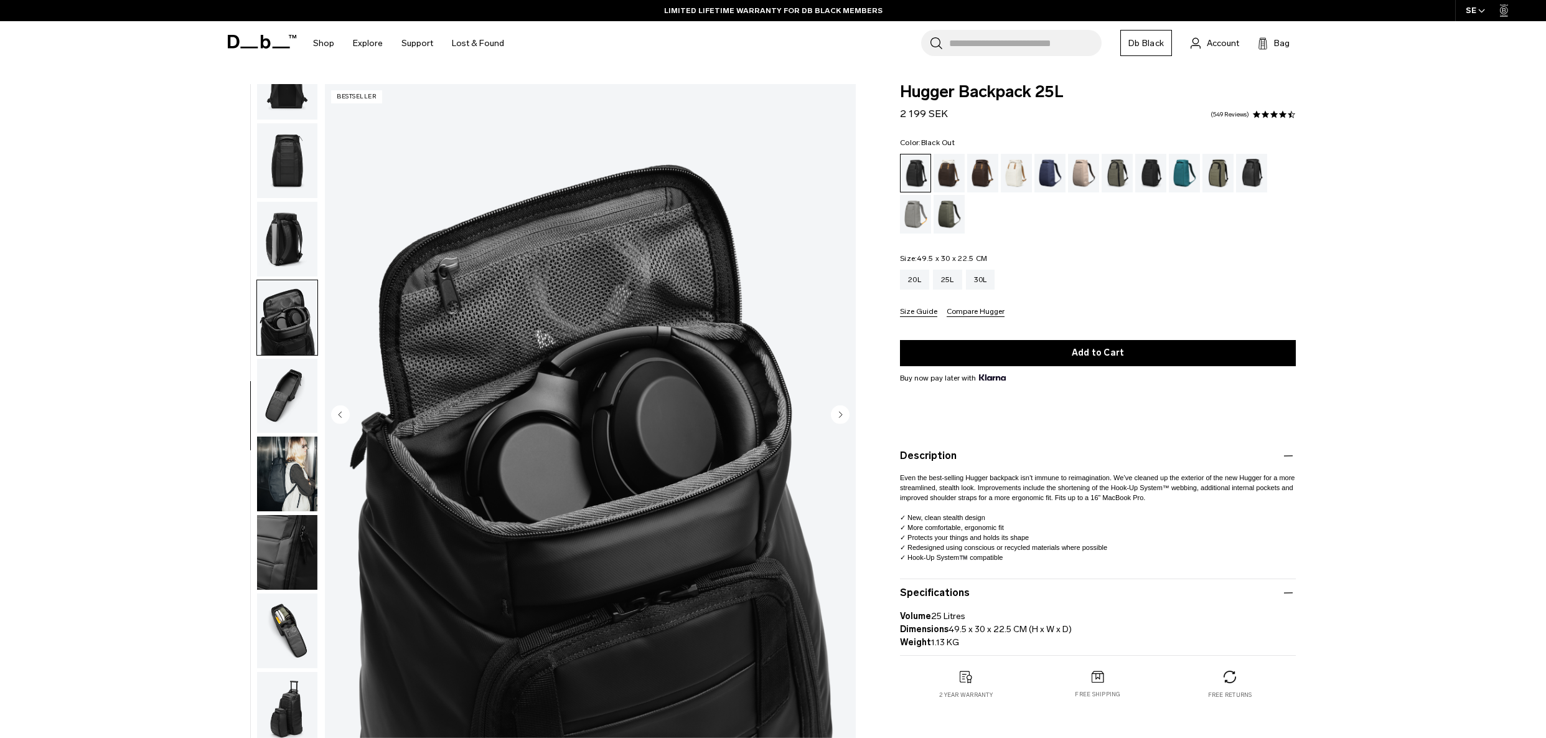
click at [298, 354] on img "button" at bounding box center [287, 317] width 60 height 75
click at [301, 384] on img "button" at bounding box center [287, 396] width 60 height 75
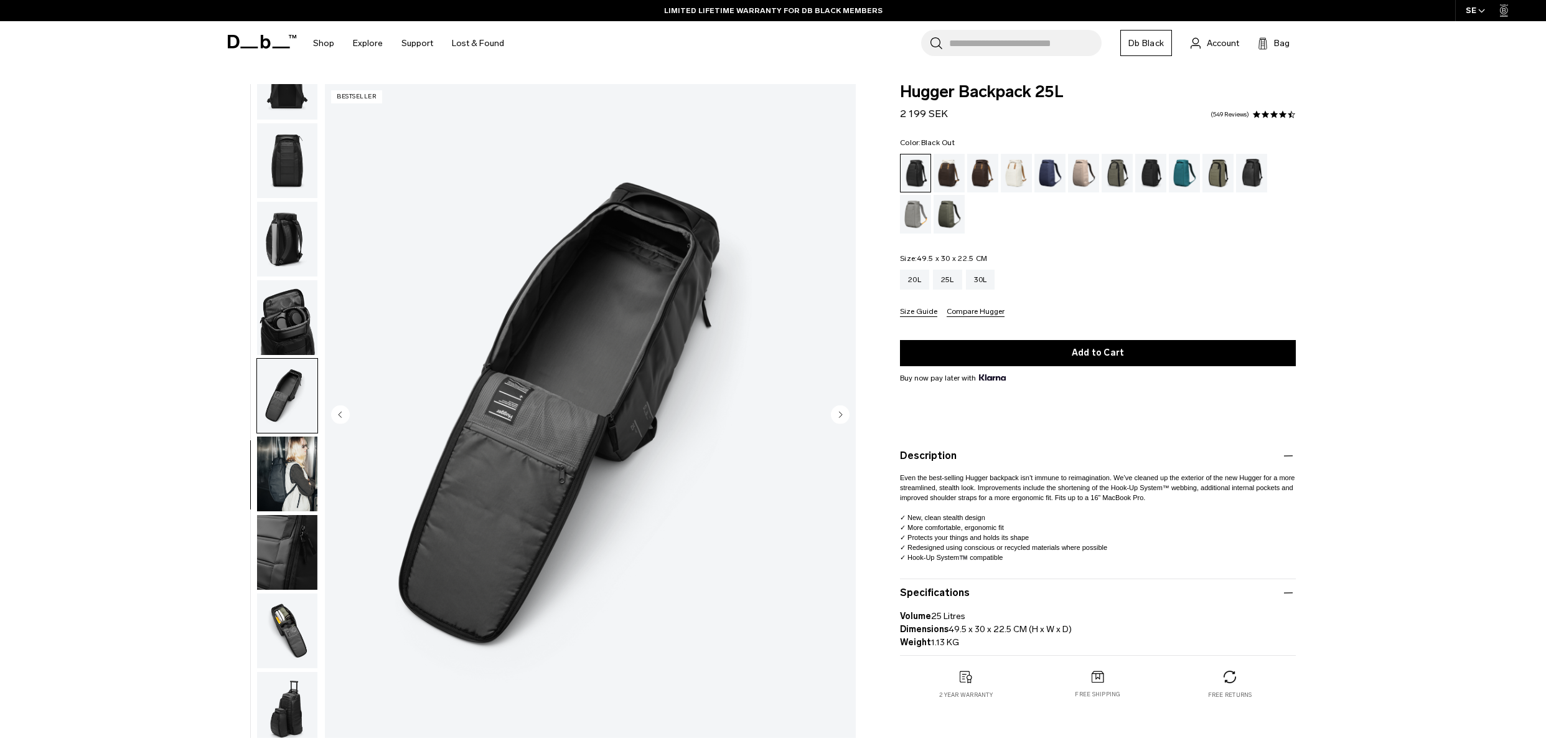
click at [289, 456] on img "button" at bounding box center [287, 473] width 60 height 75
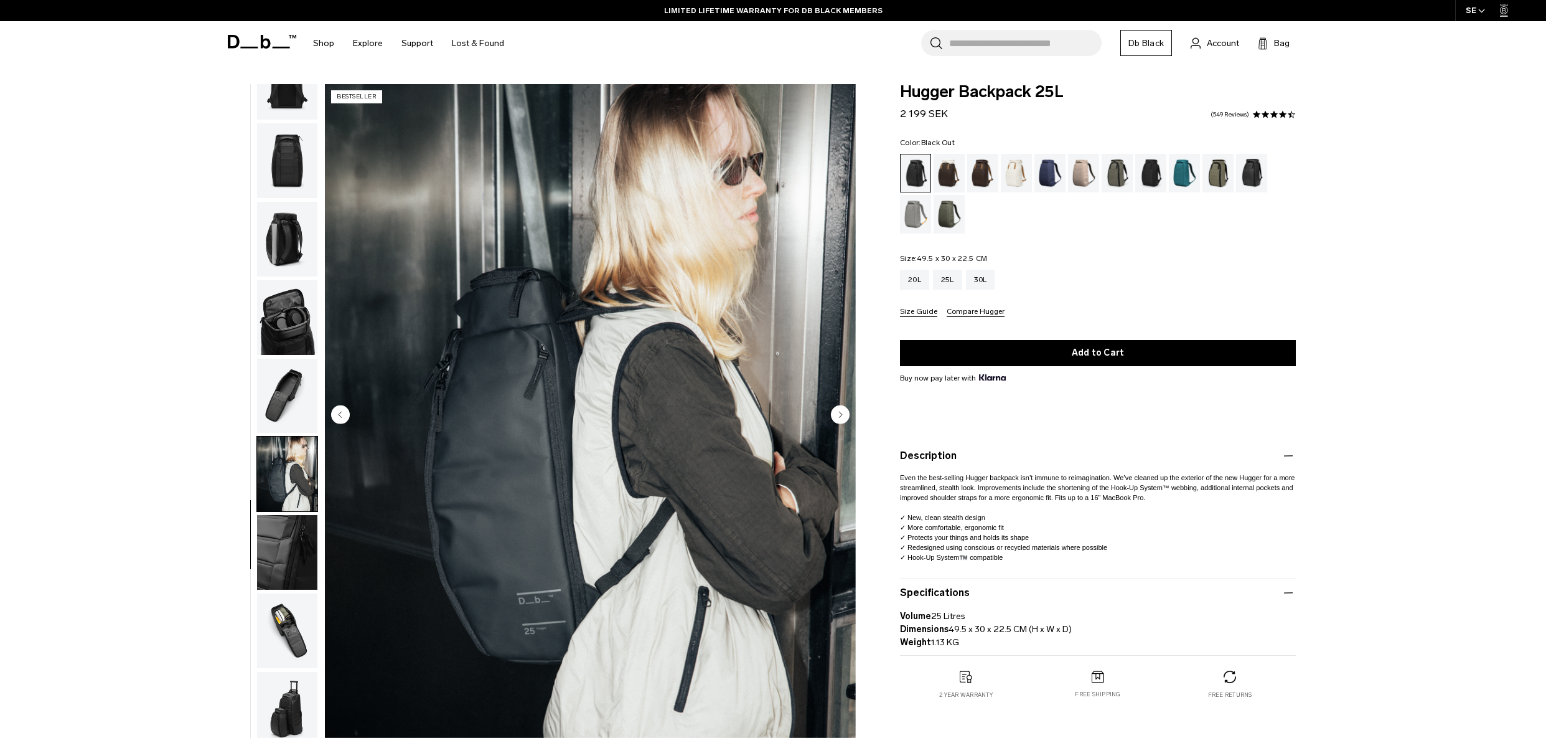
click at [279, 548] on img "button" at bounding box center [287, 552] width 60 height 75
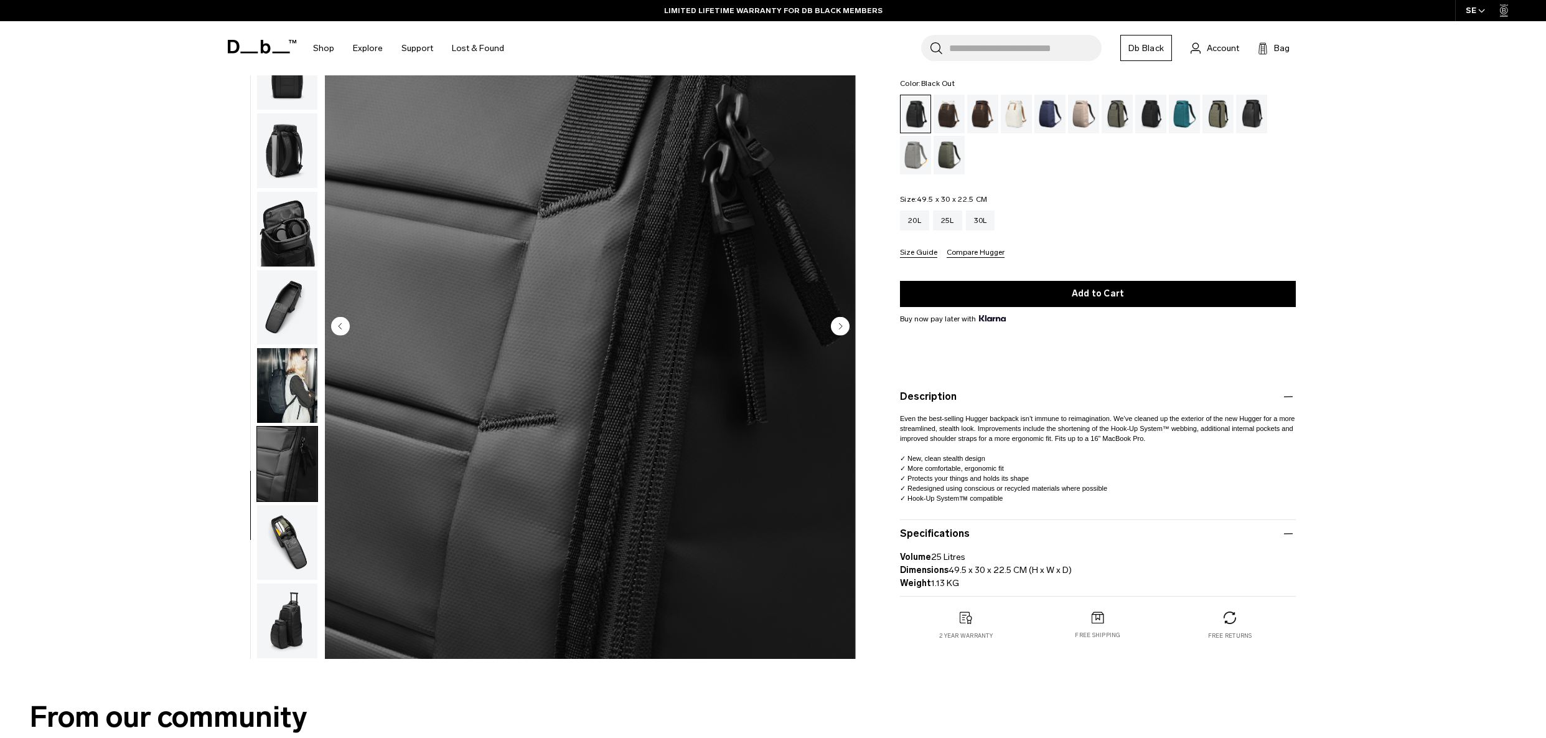
scroll to position [124, 0]
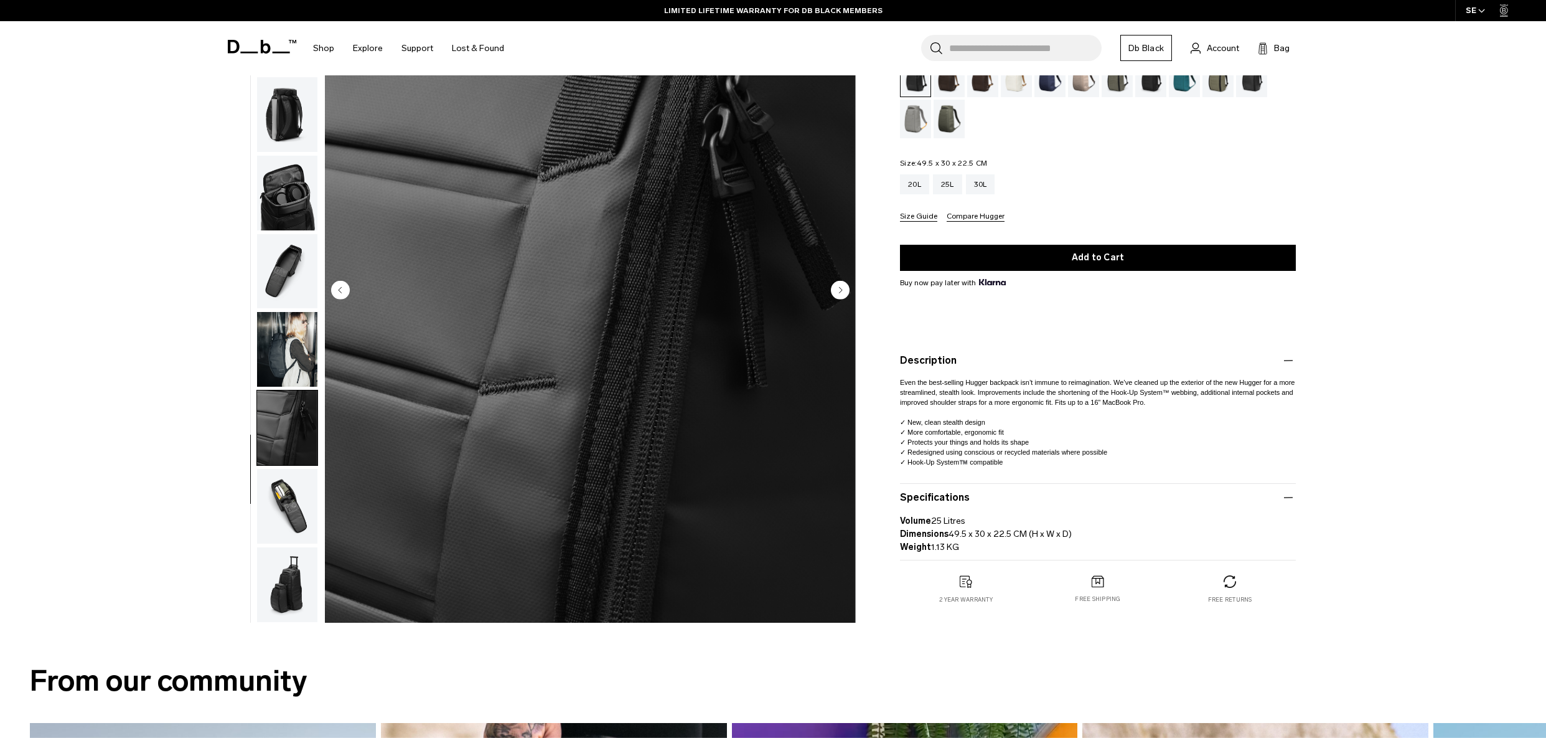
click at [292, 520] on img "button" at bounding box center [287, 506] width 60 height 75
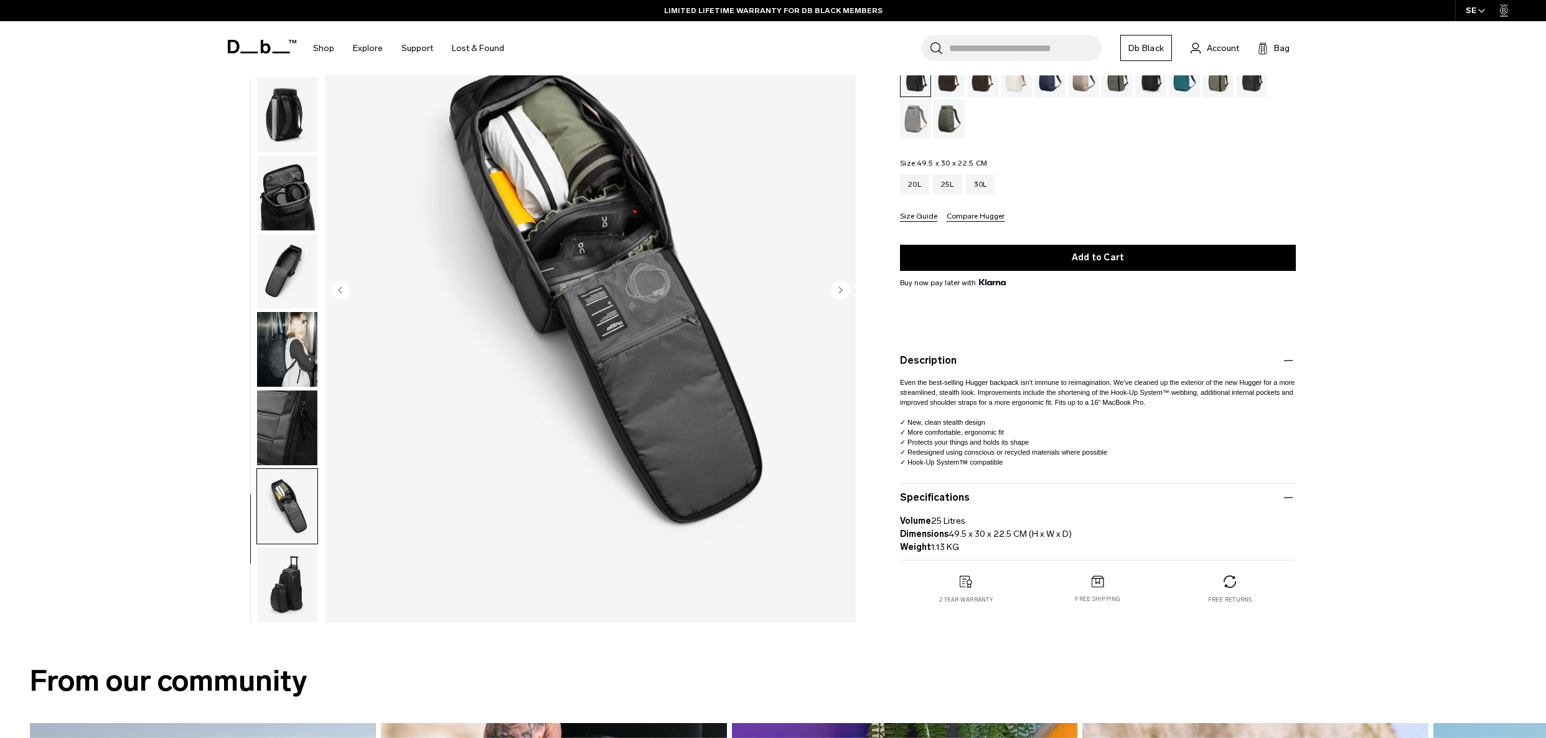
click at [298, 573] on img "button" at bounding box center [287, 584] width 60 height 75
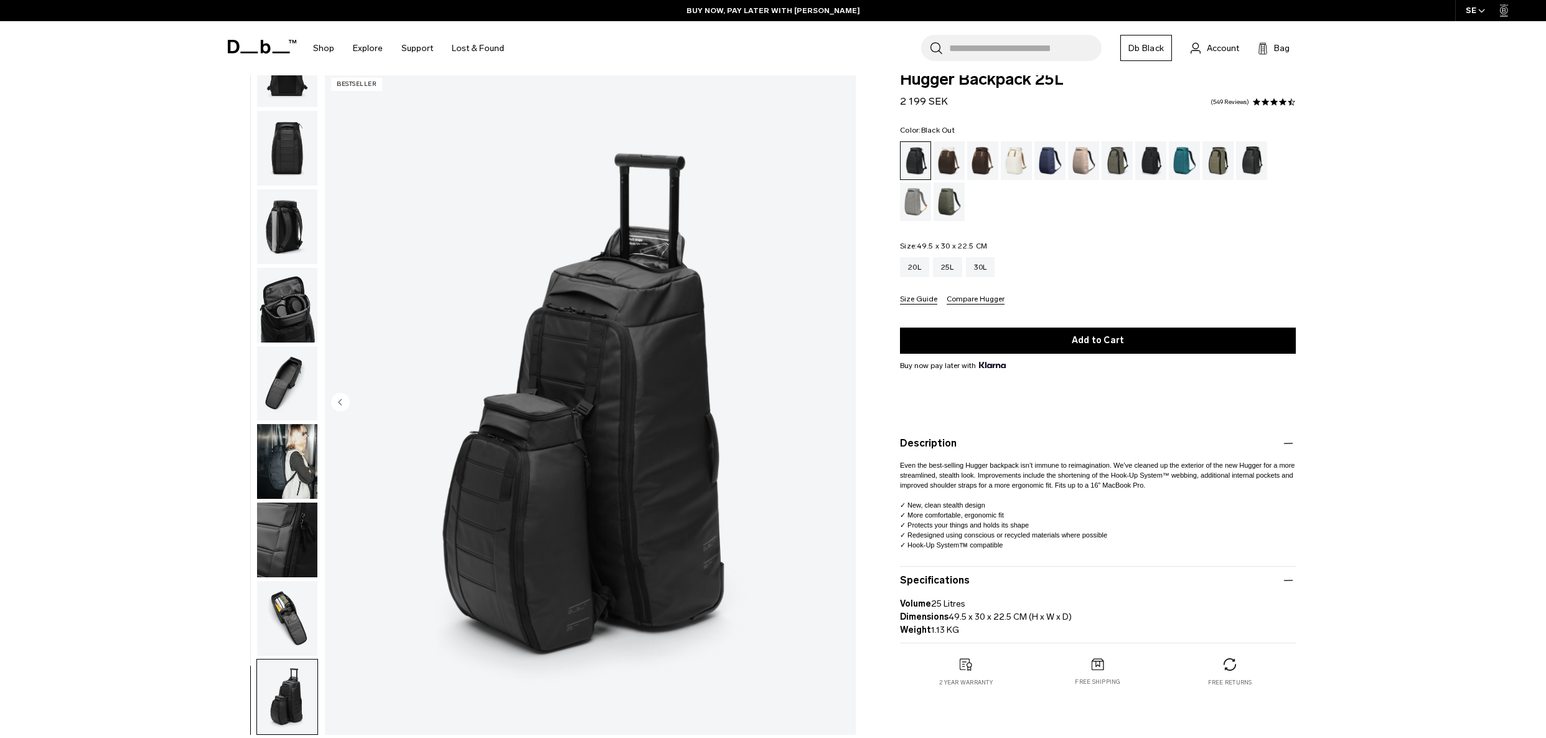
scroll to position [0, 0]
